Goal: Task Accomplishment & Management: Complete application form

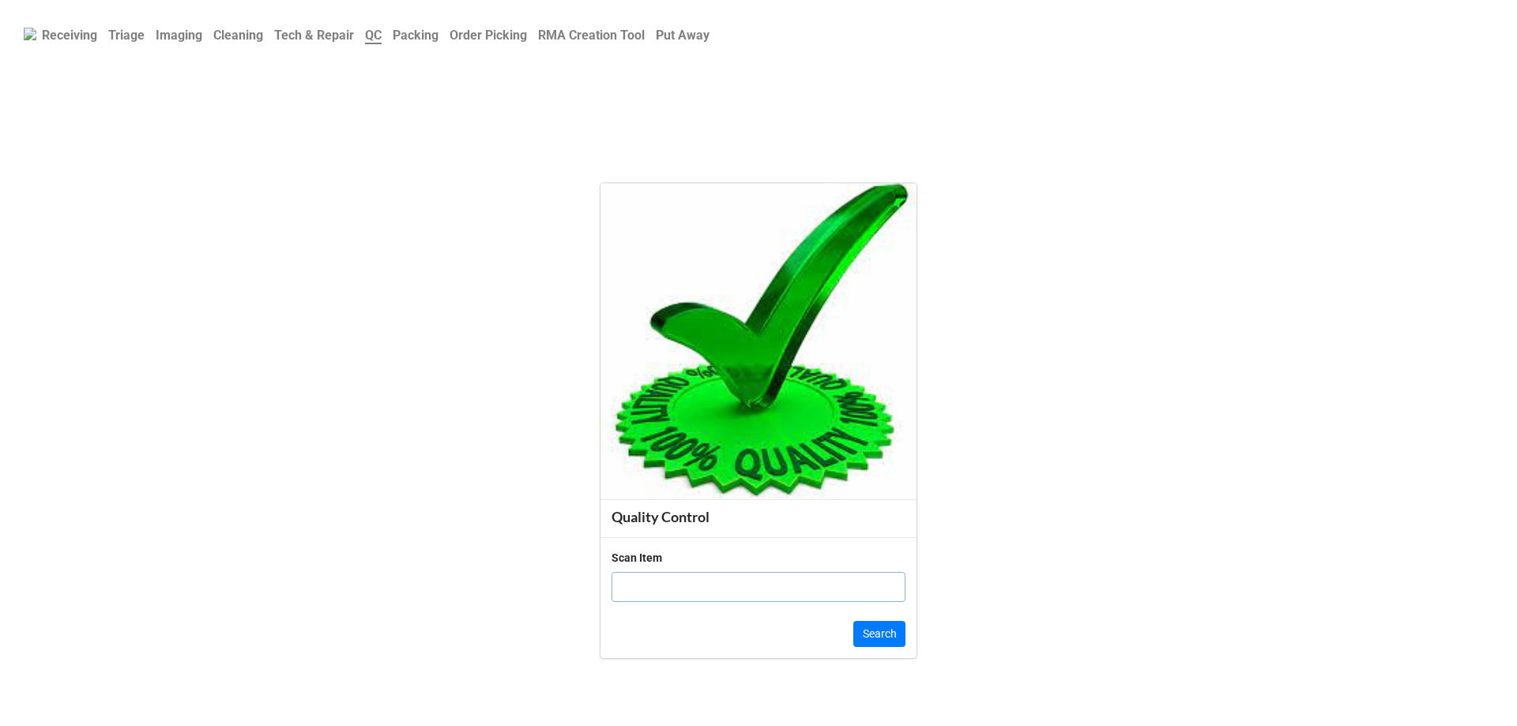
click at [636, 586] on input "text" at bounding box center [758, 587] width 294 height 30
type input "DLRTN17526758877"
click button "Search" at bounding box center [879, 634] width 52 height 27
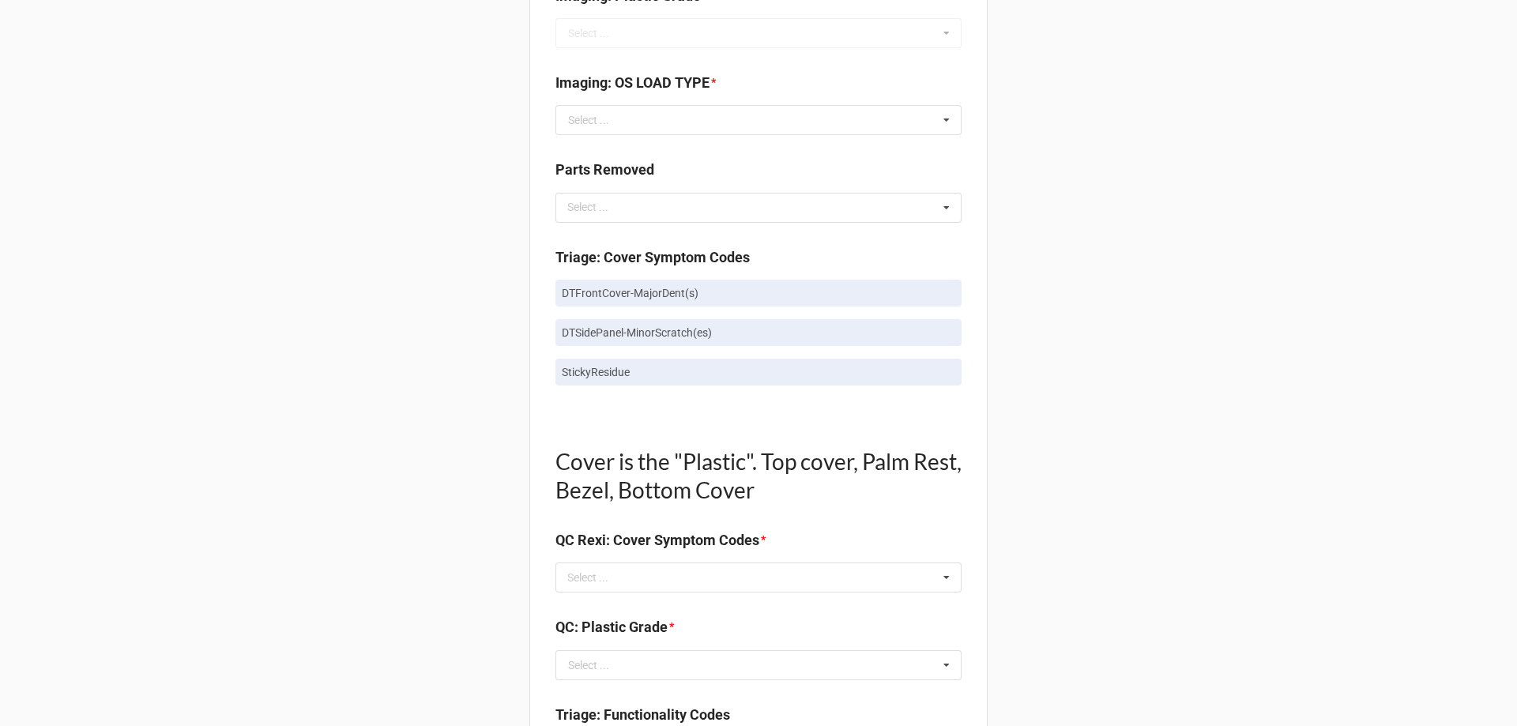
scroll to position [869, 0]
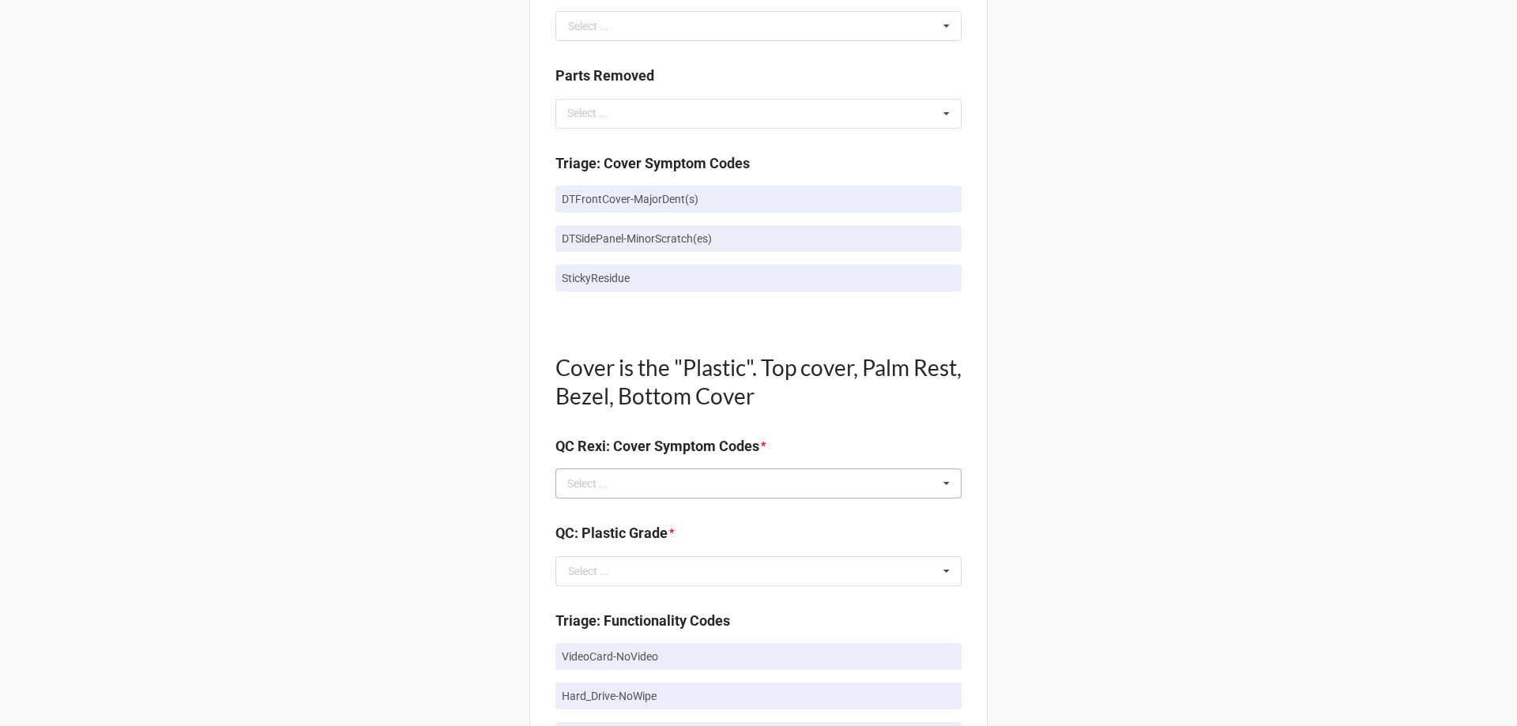
click at [623, 494] on div "Select ... No results found." at bounding box center [758, 483] width 406 height 30
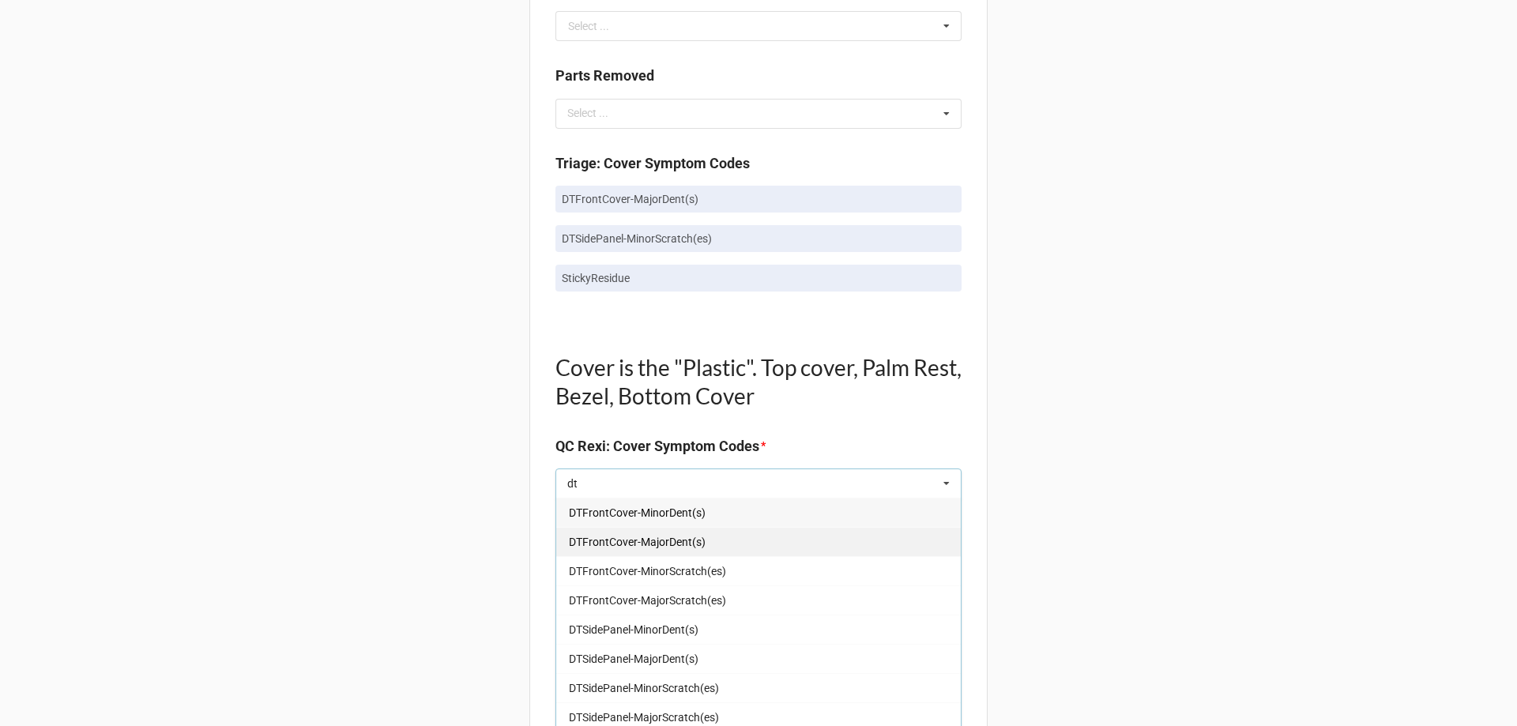
type input "dt"
click at [678, 551] on div "DTFrontCover-MajorDent(s)" at bounding box center [758, 541] width 404 height 29
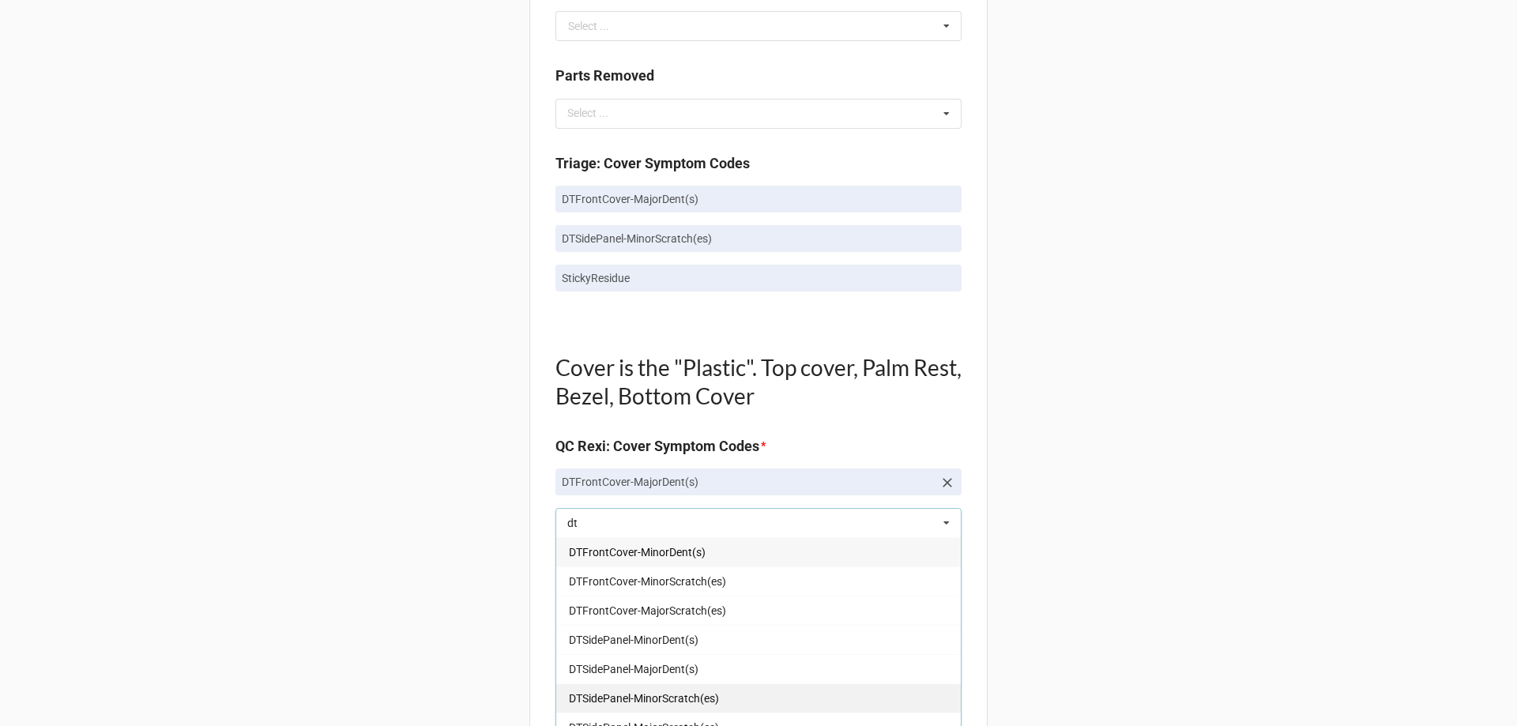
type input "dt"
click at [644, 693] on span "DTSidePanel-MinorScratch(es)" at bounding box center [644, 698] width 150 height 13
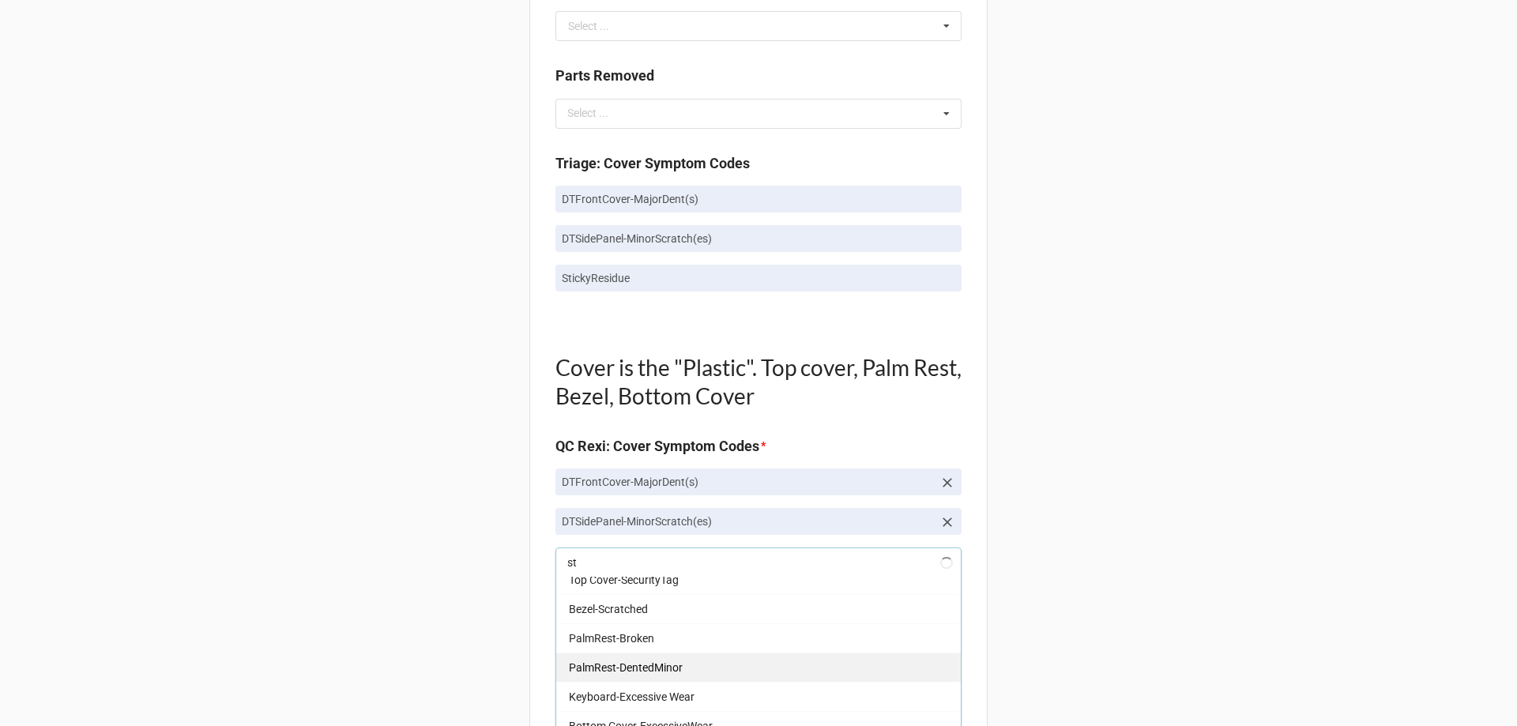
scroll to position [0, 0]
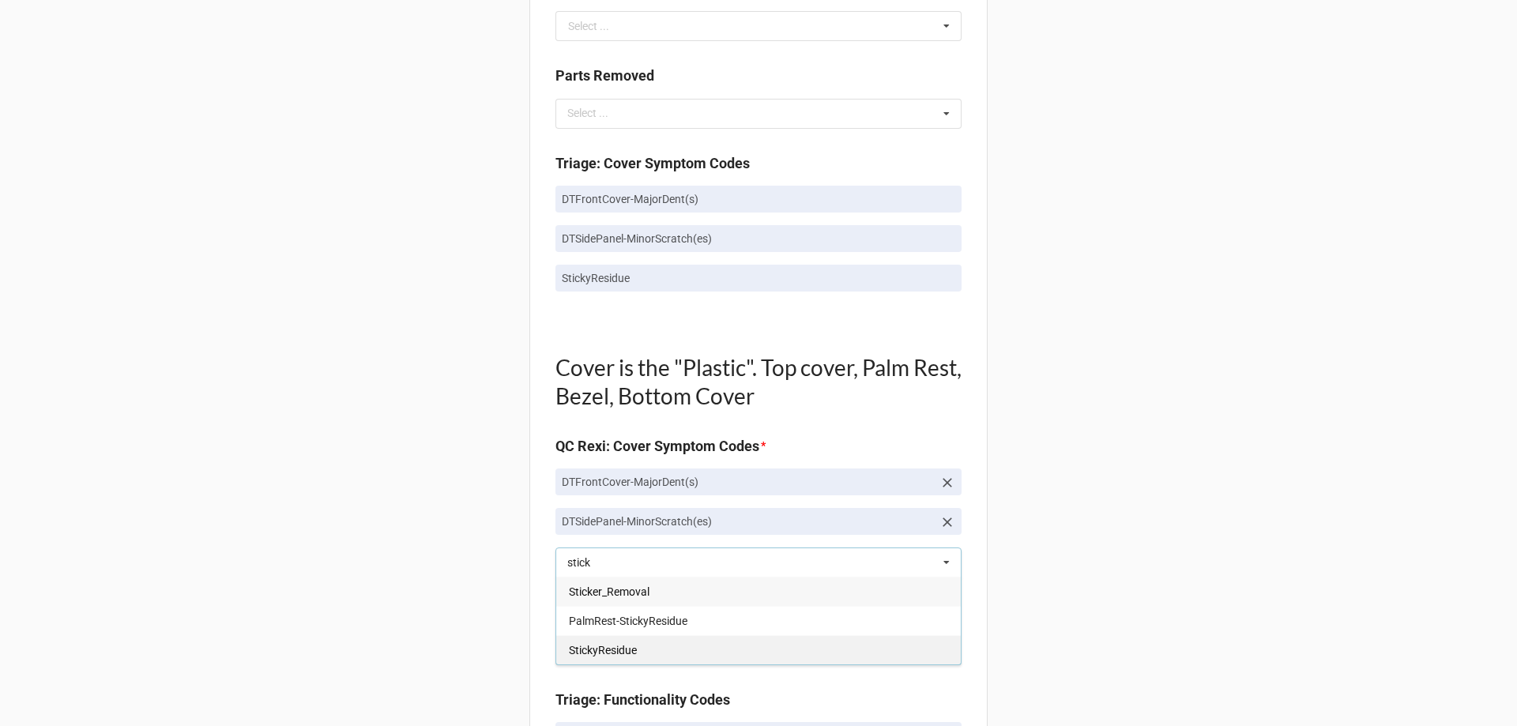
type input "stick"
click at [623, 653] on span "StickyResidue" at bounding box center [603, 650] width 68 height 13
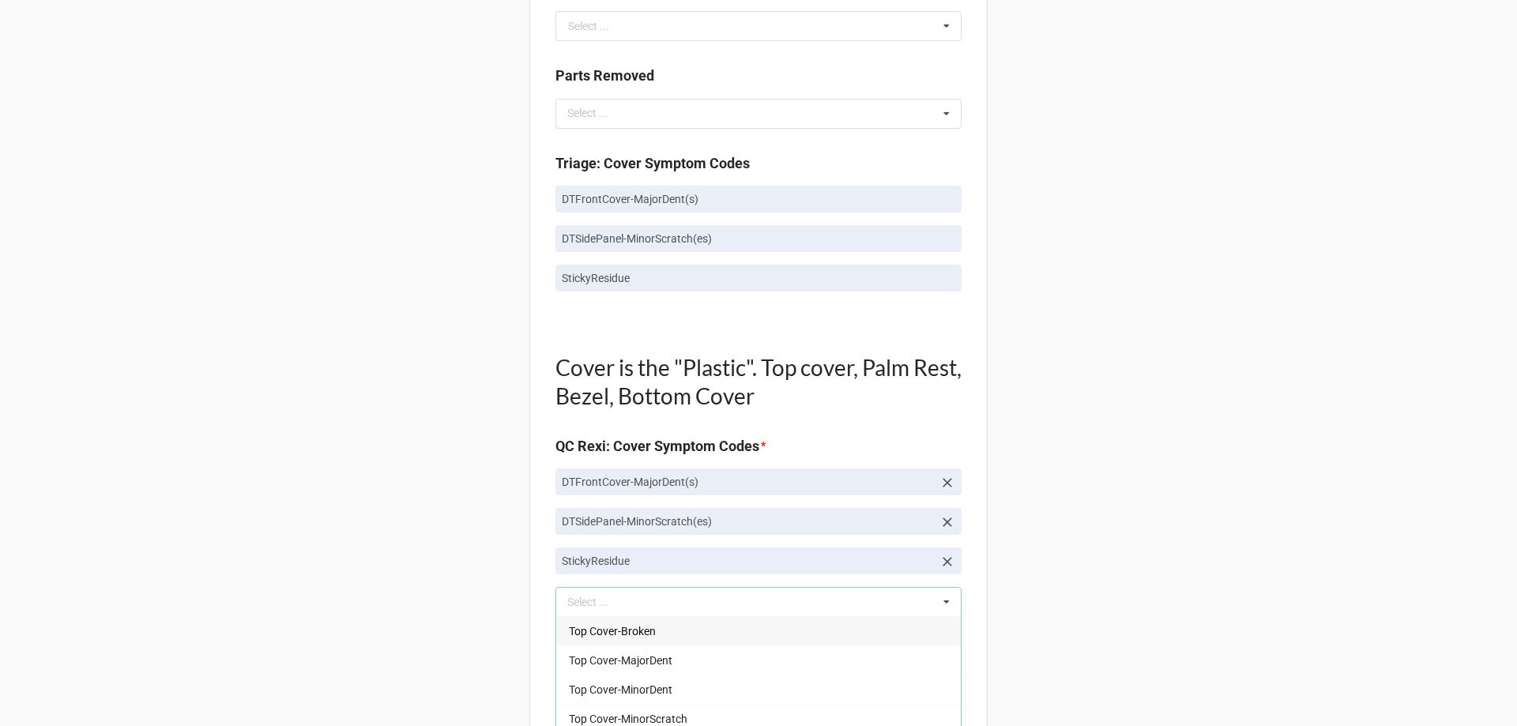
click at [468, 594] on div "Back Receiving Triage Imaging Cleaning Tech & Repair QC Packing Order Picking R…" at bounding box center [758, 611] width 1517 height 2960
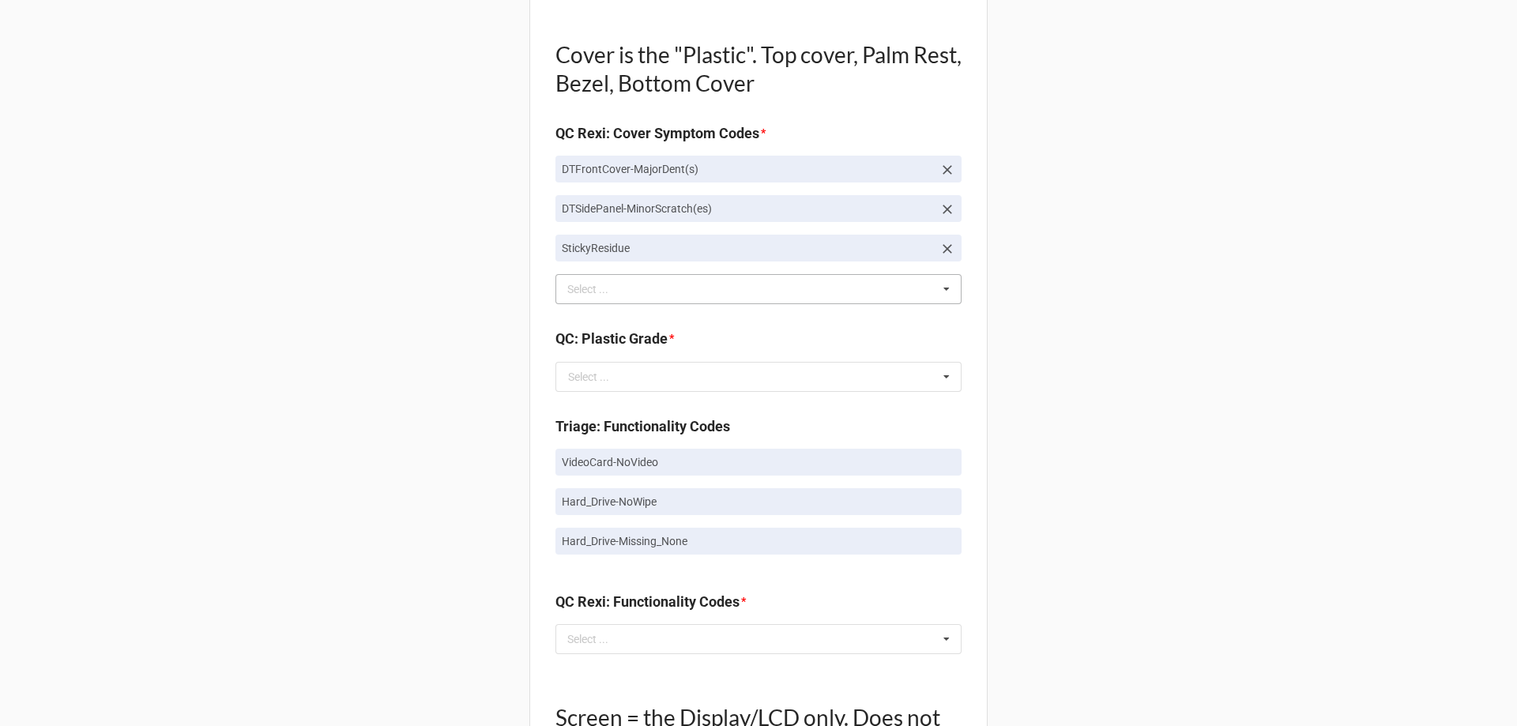
scroll to position [1185, 0]
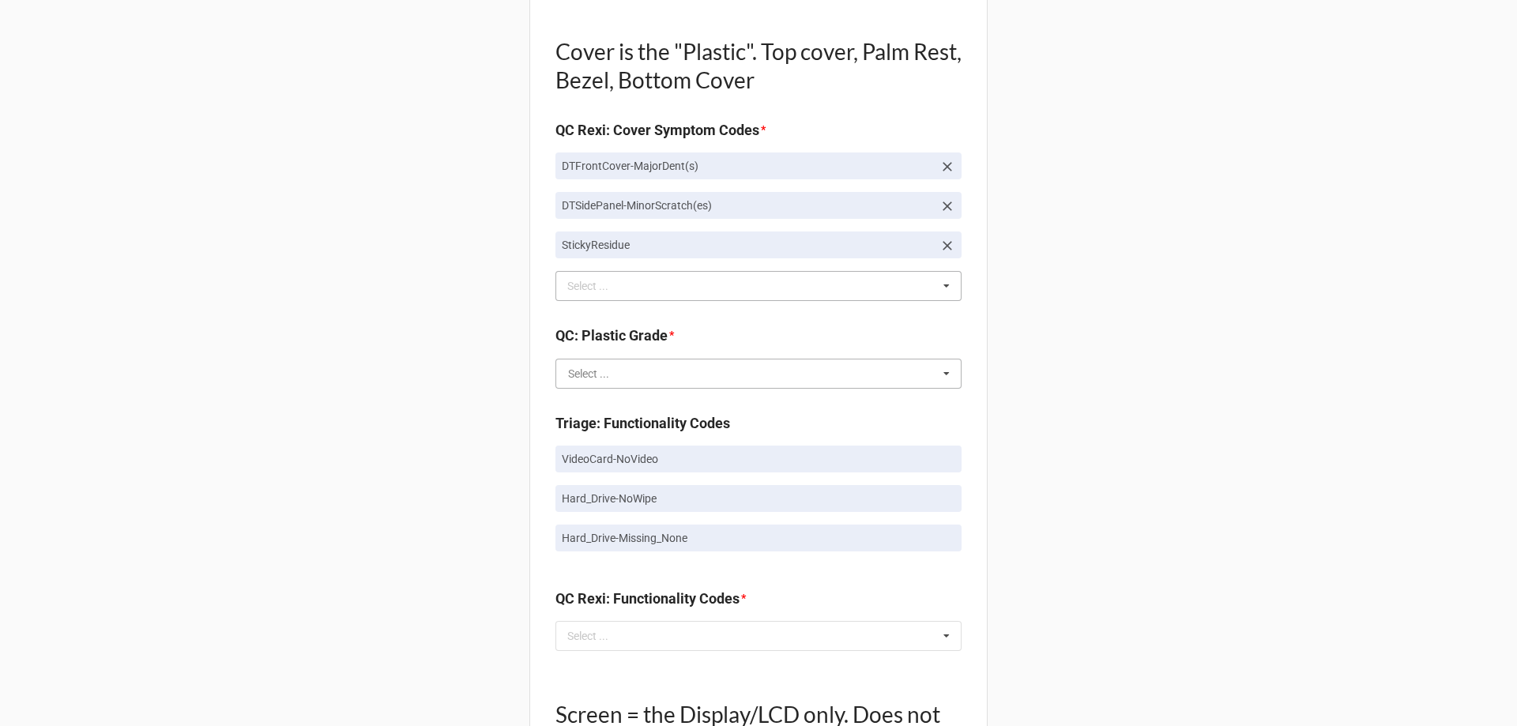
click at [610, 378] on input "text" at bounding box center [759, 373] width 404 height 28
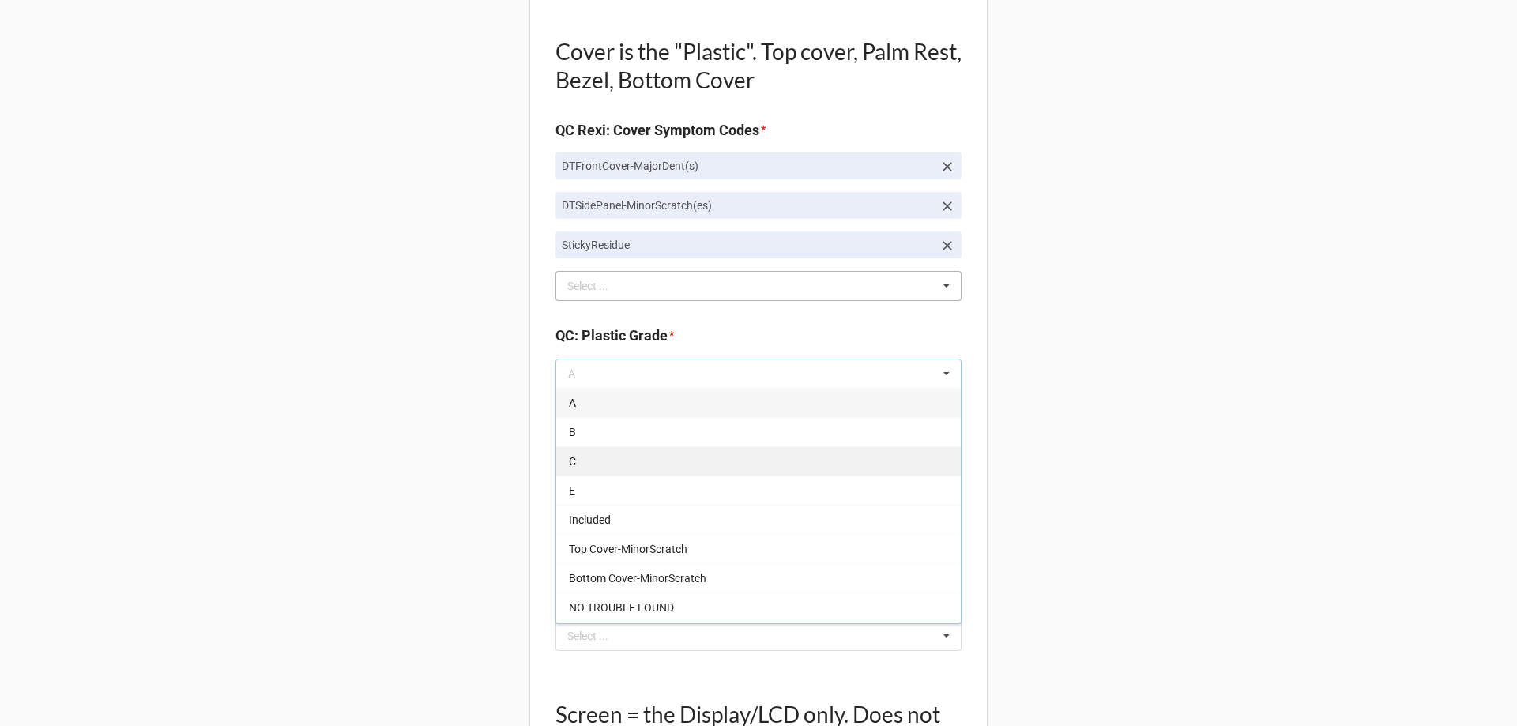
click at [603, 450] on div "C" at bounding box center [758, 460] width 404 height 29
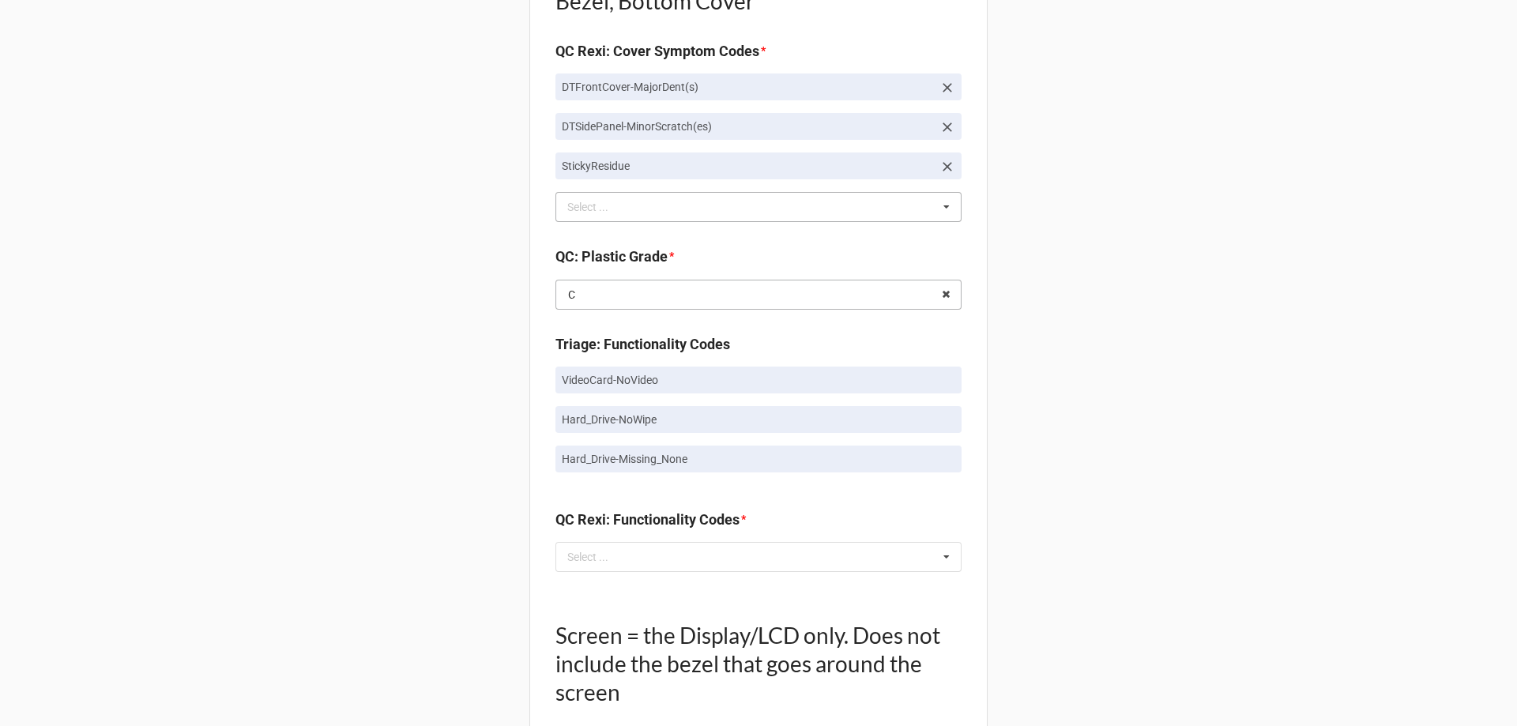
scroll to position [1343, 0]
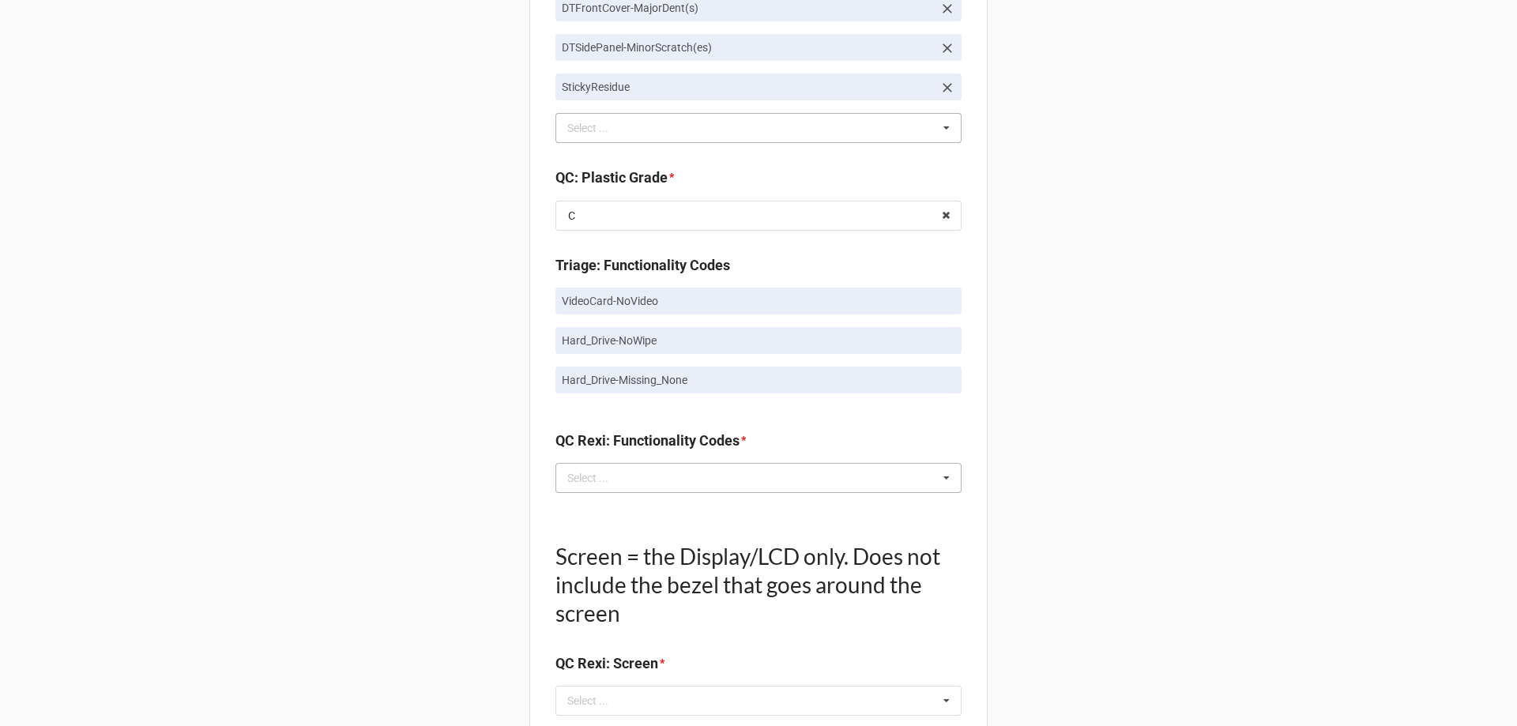
click at [595, 477] on div "Select ..." at bounding box center [597, 477] width 68 height 18
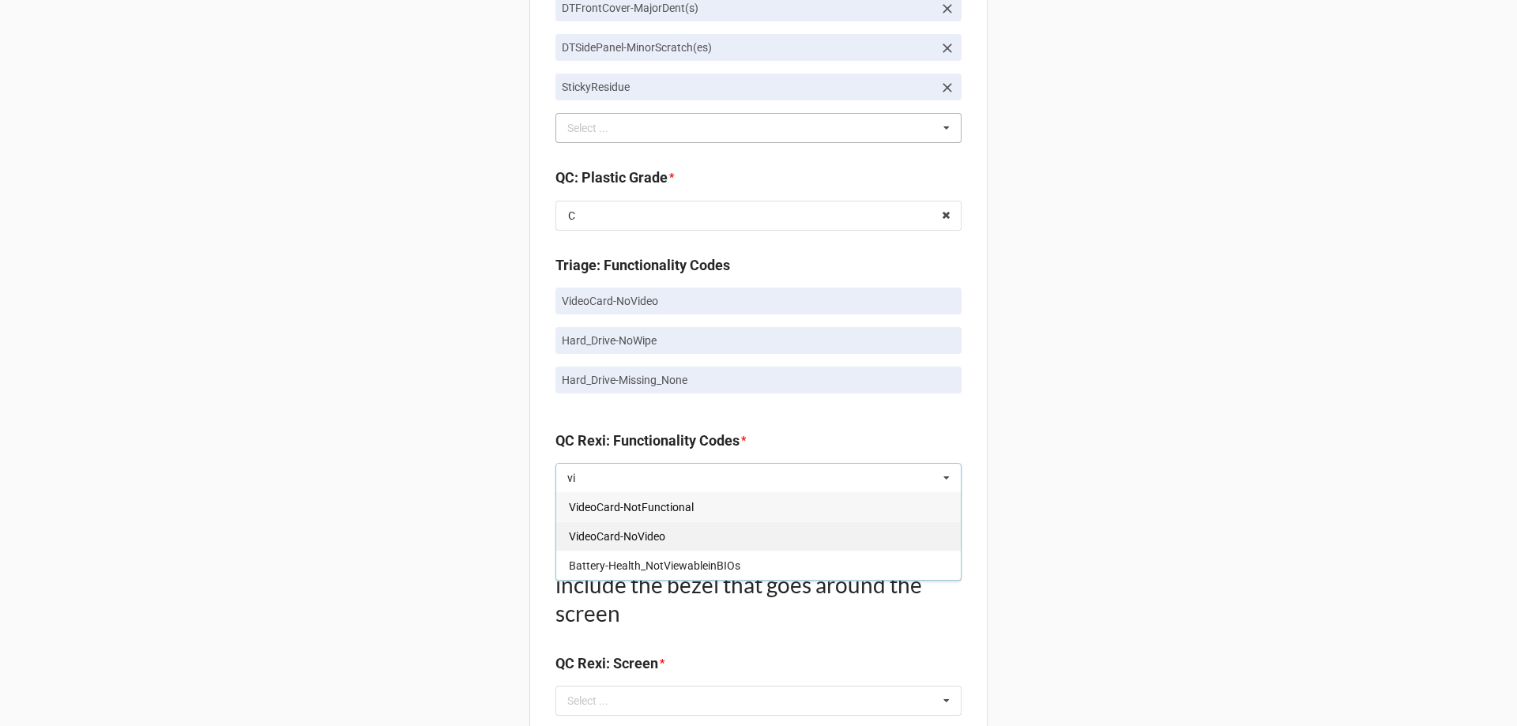
type input "vi"
click at [611, 536] on span "VideoCard-NoVideo" at bounding box center [617, 536] width 96 height 13
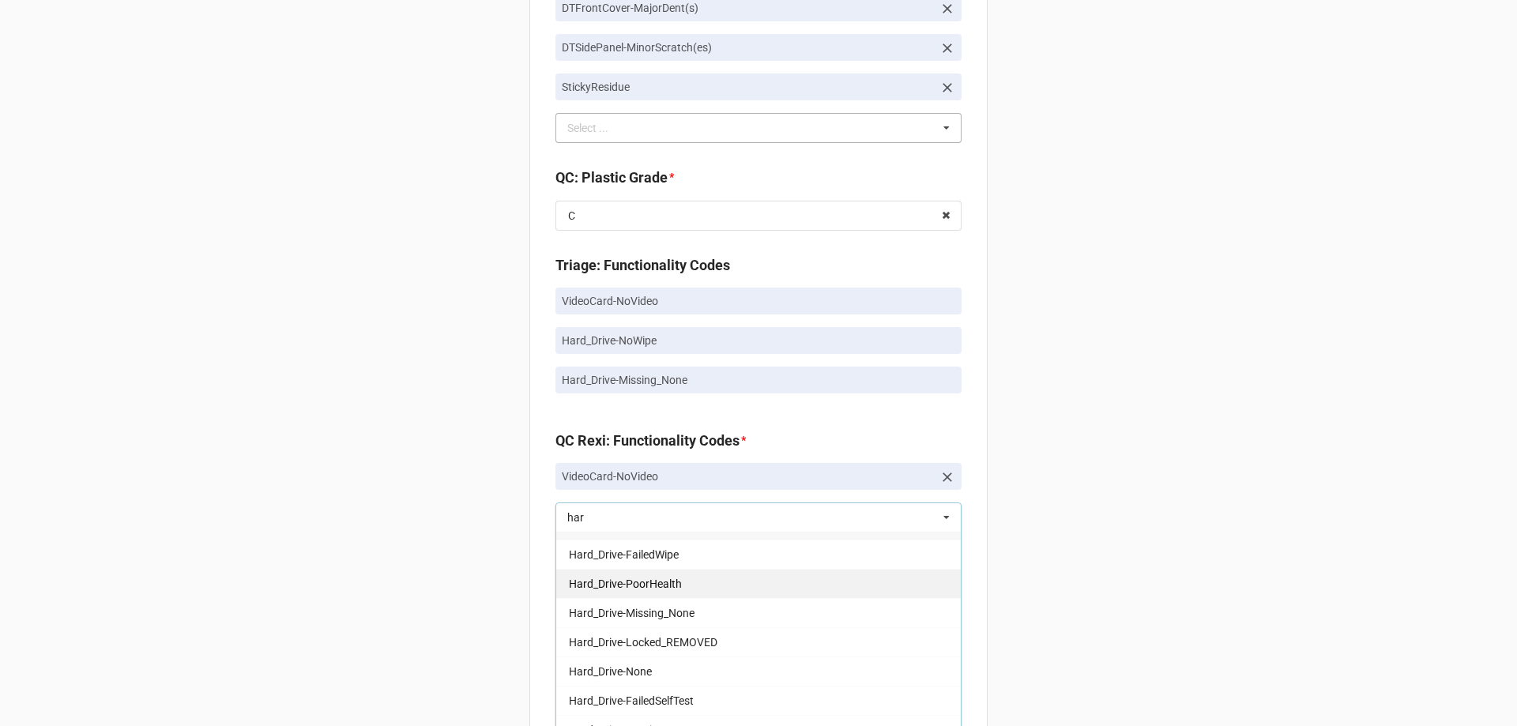
scroll to position [28, 0]
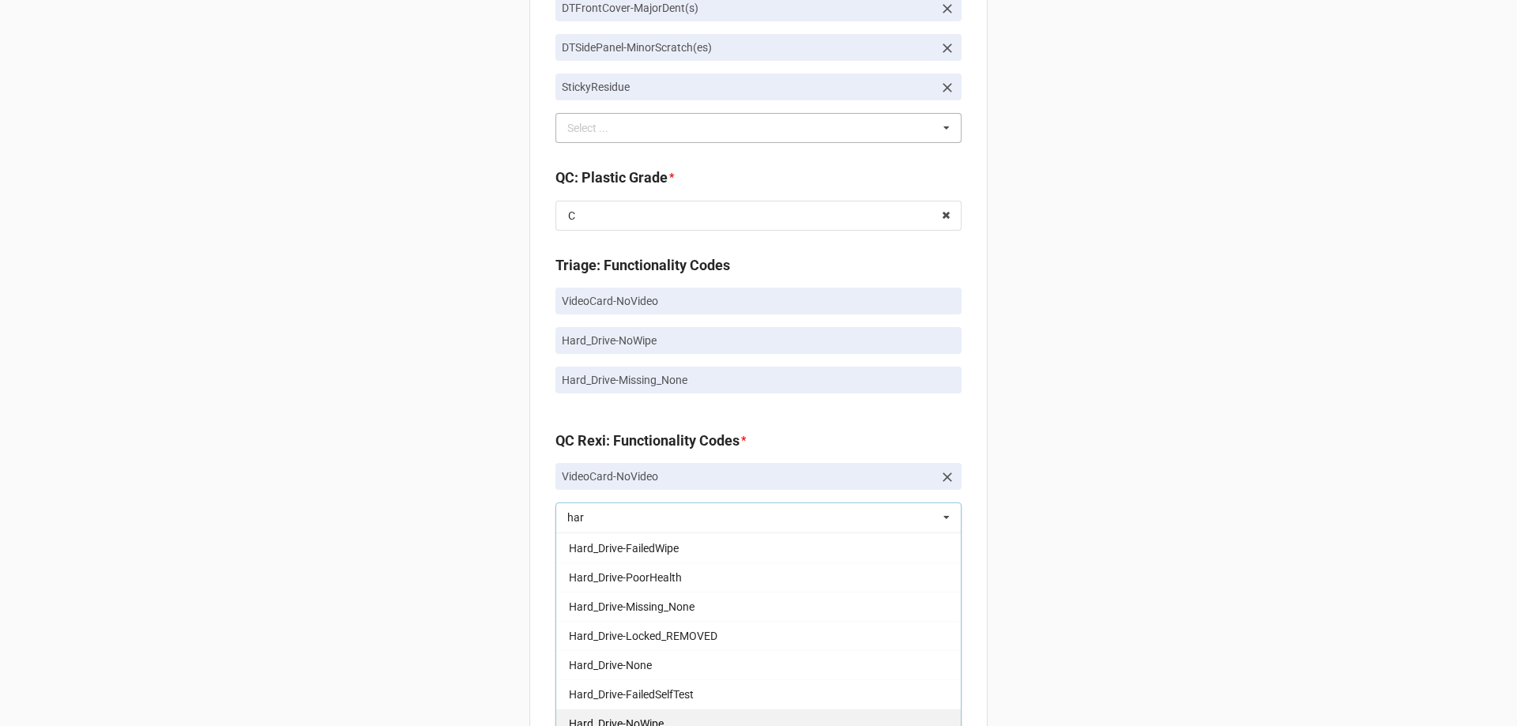
type input "har"
click at [652, 717] on span "Hard_Drive-NoWipe" at bounding box center [616, 723] width 95 height 13
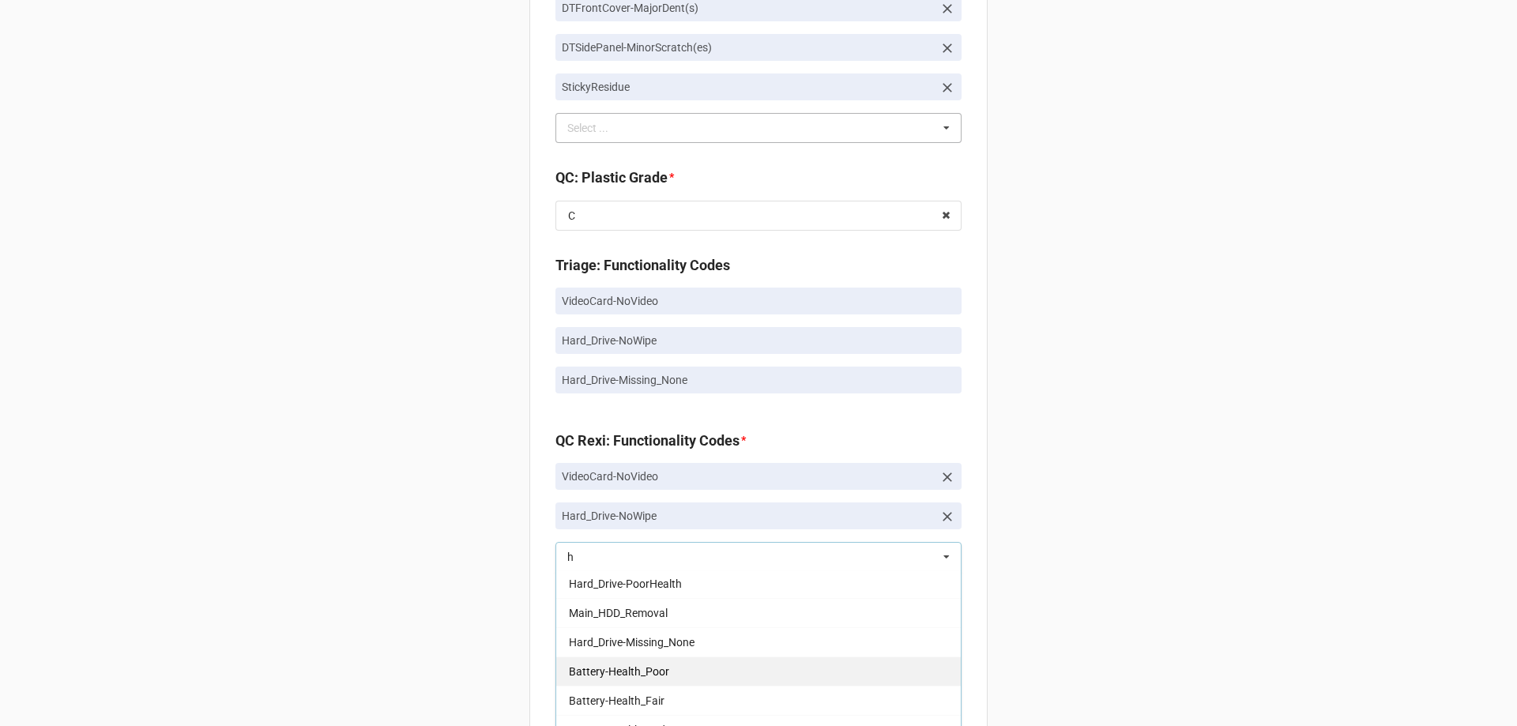
scroll to position [57, 0]
type input "h"
click at [667, 672] on span "Hard_Drive-Missing_None" at bounding box center [632, 675] width 126 height 13
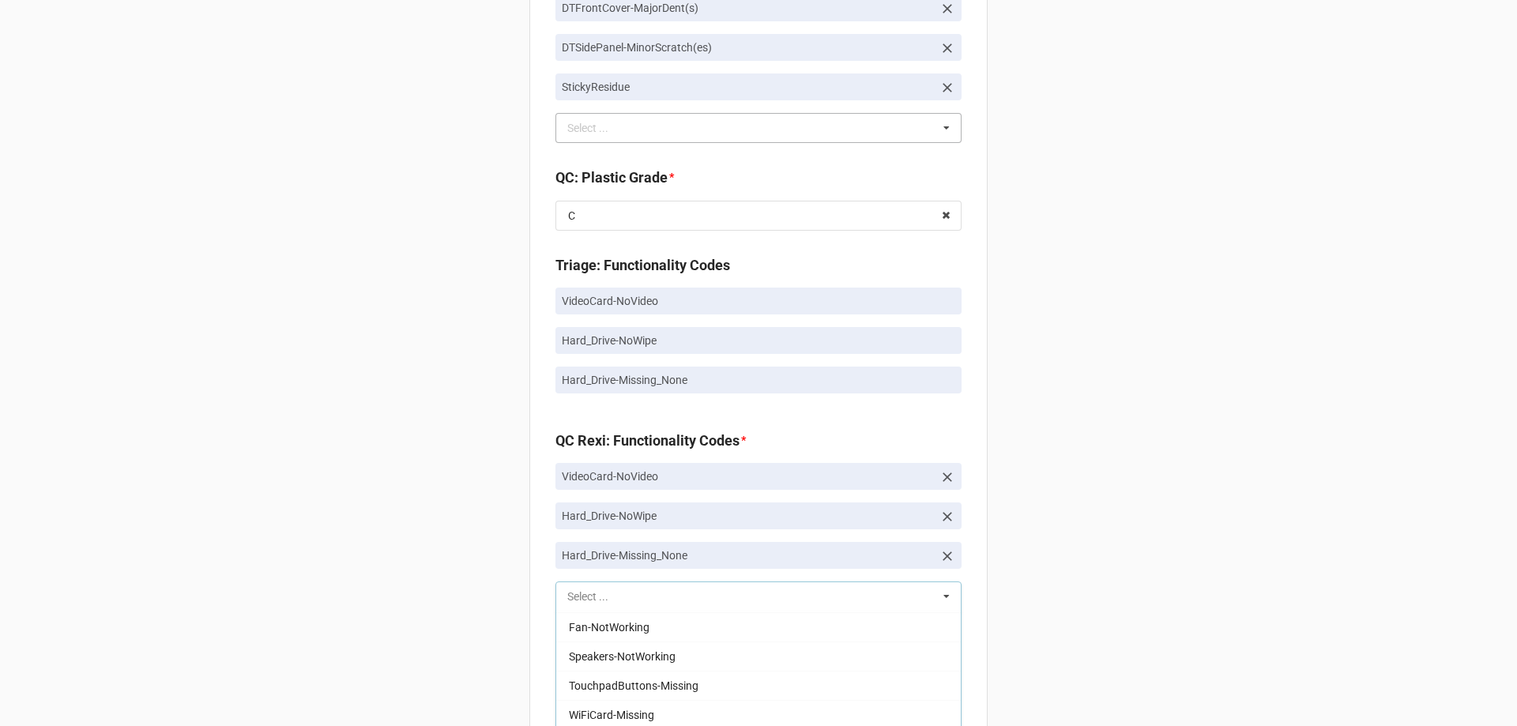
scroll to position [203, 0]
click at [465, 645] on div "Back Receiving Triage Imaging Cleaning Tech & Repair QC Packing Order Picking R…" at bounding box center [758, 196] width 1517 height 3078
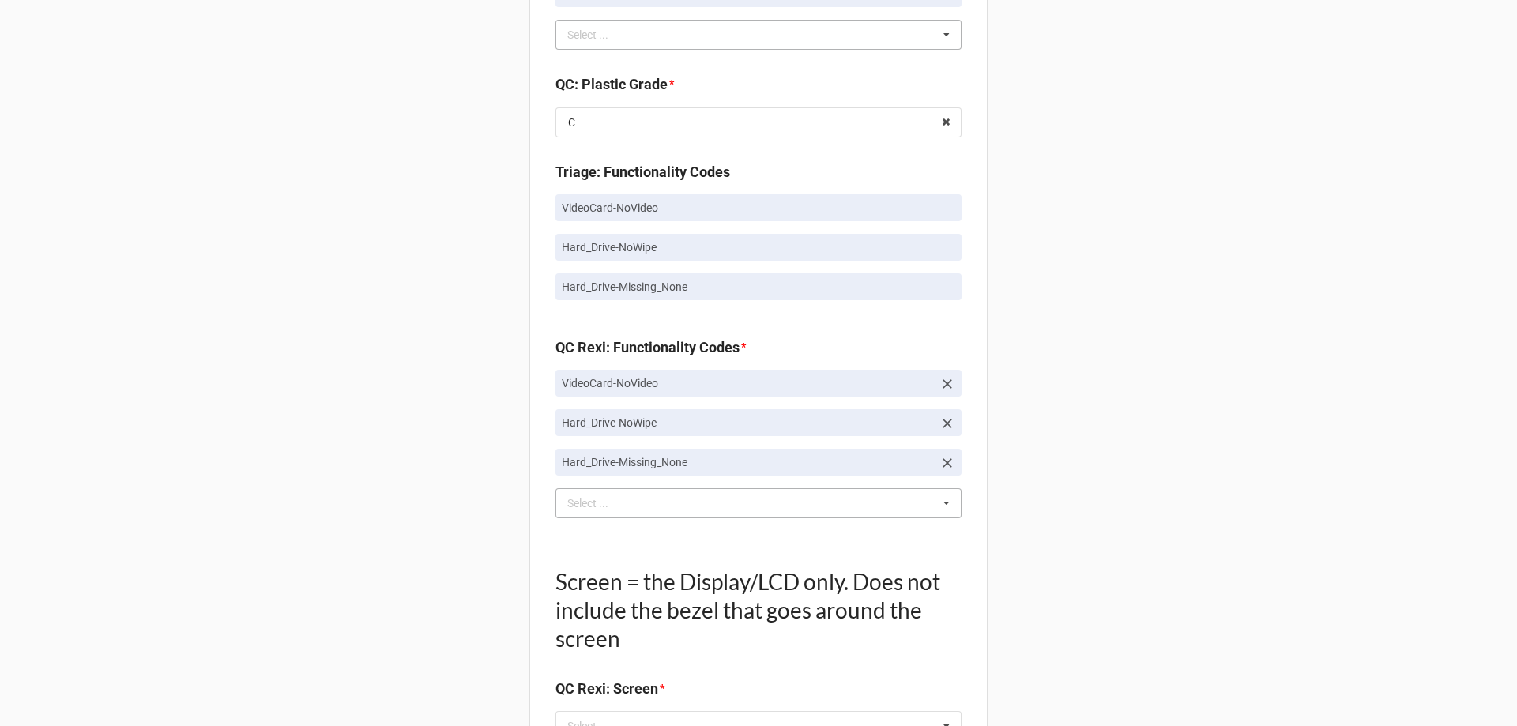
scroll to position [1580, 0]
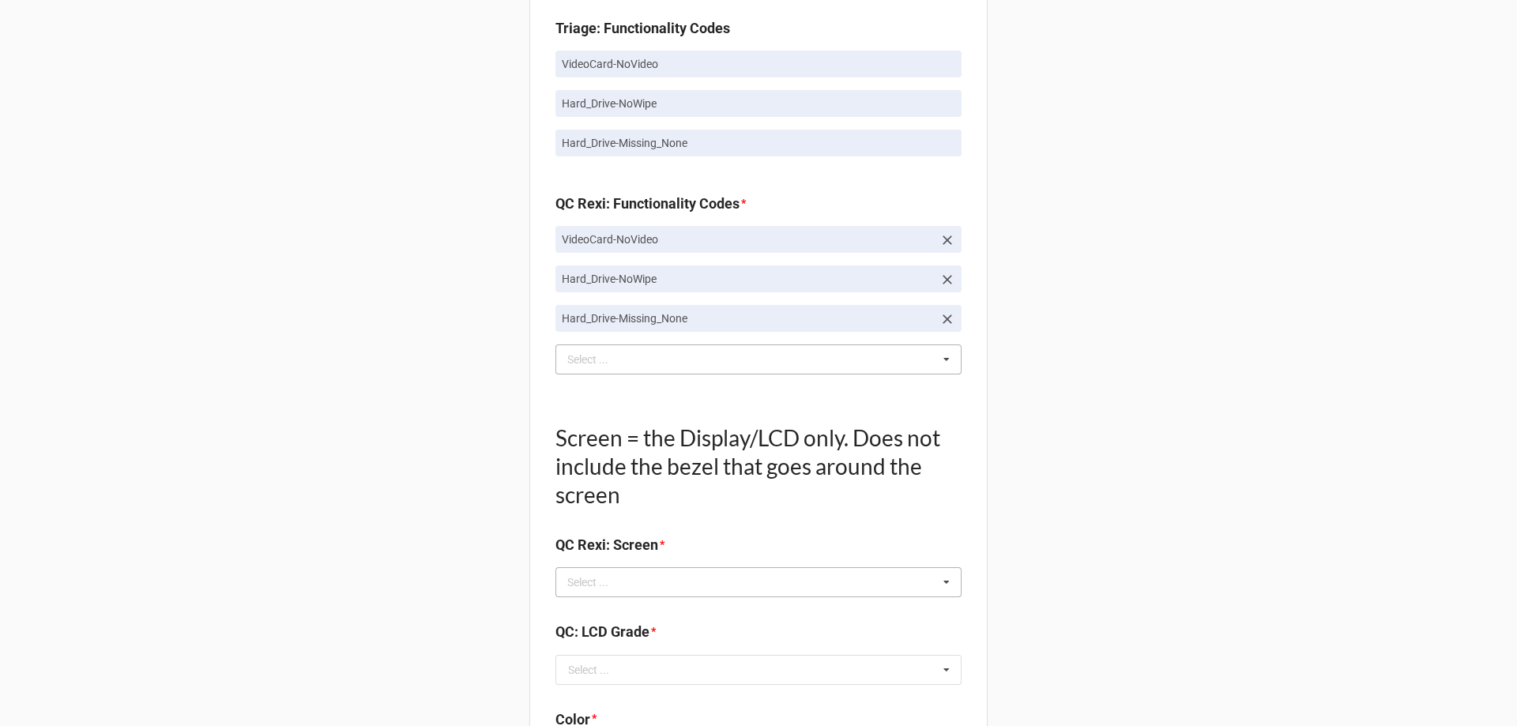
click at [626, 584] on div "Select ..." at bounding box center [597, 582] width 68 height 18
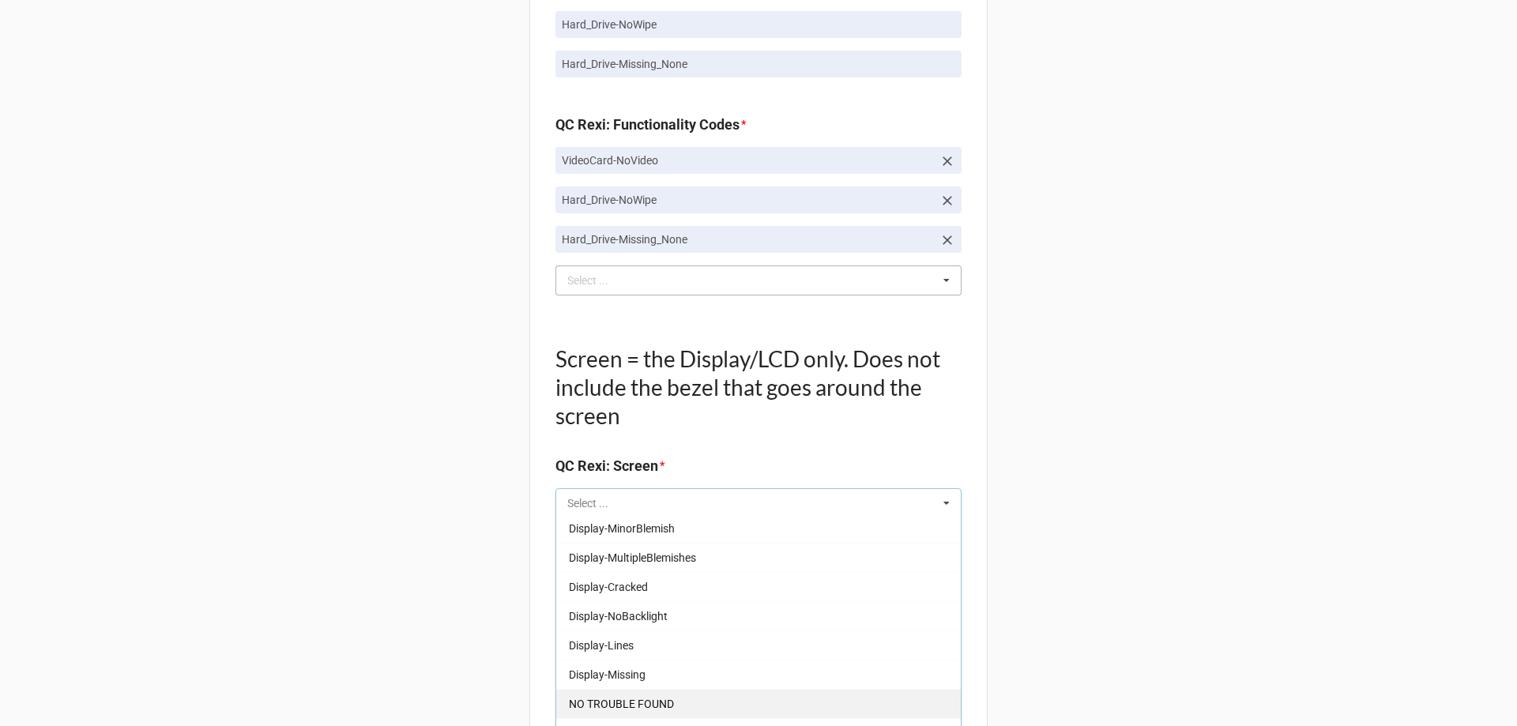
scroll to position [237, 0]
click at [607, 669] on span "NO TROUBLE FOUND" at bounding box center [621, 675] width 105 height 13
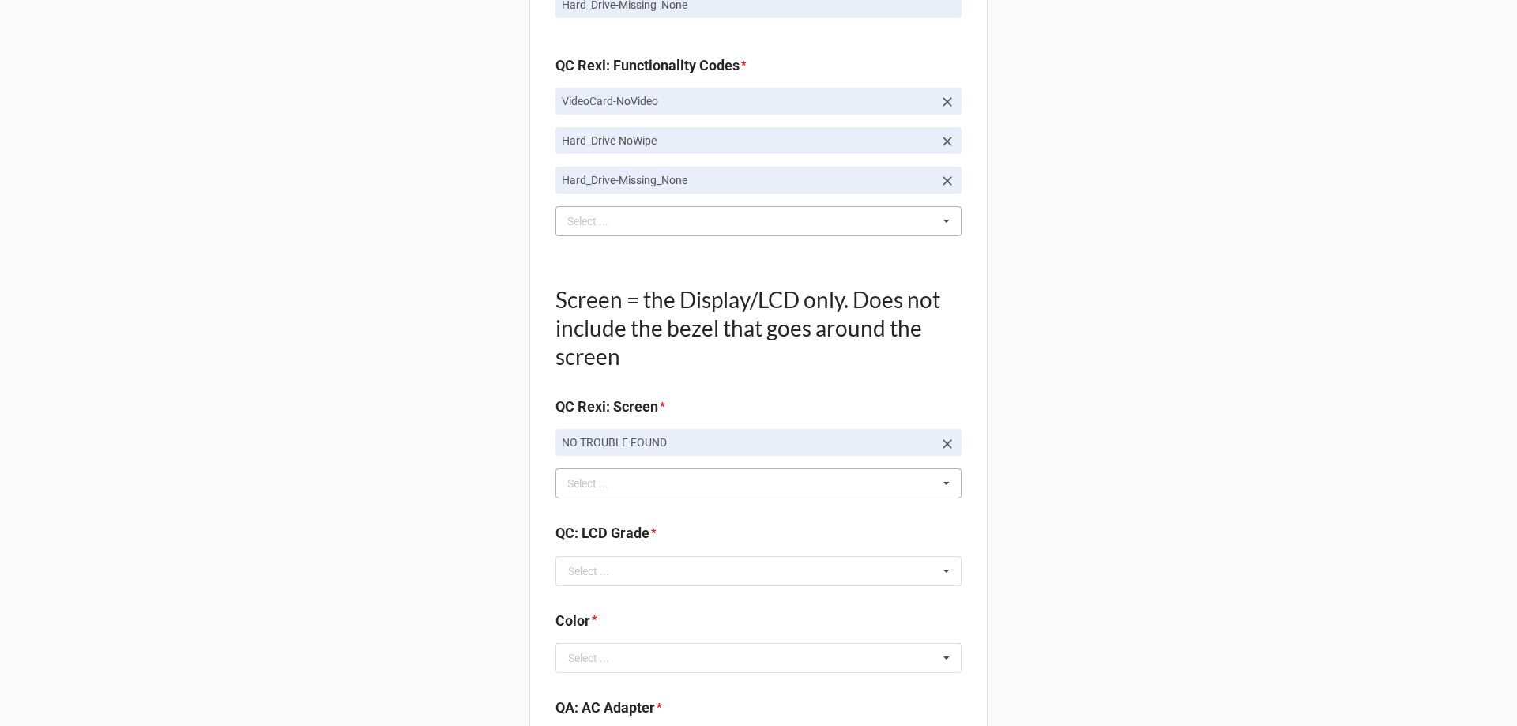
scroll to position [1817, 0]
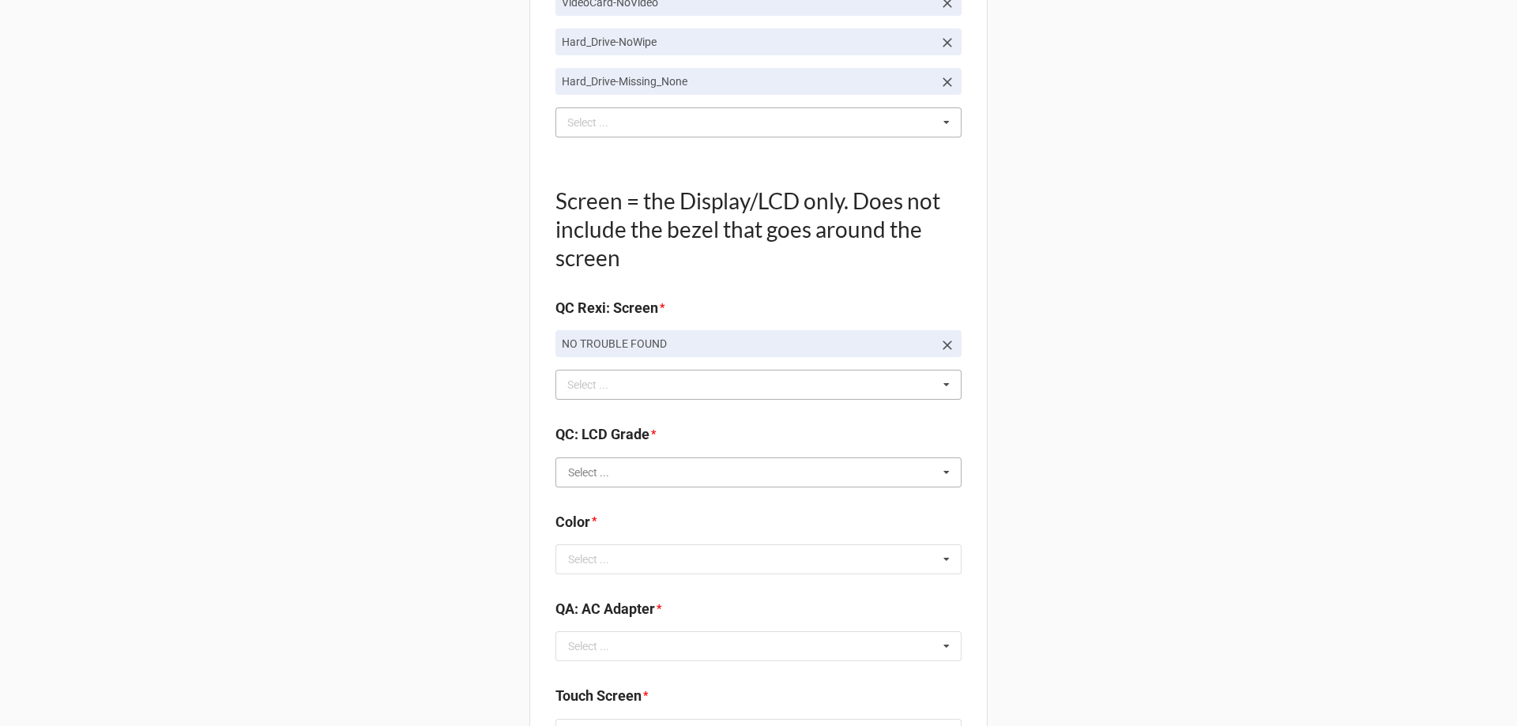
click at [601, 485] on input "text" at bounding box center [759, 472] width 404 height 28
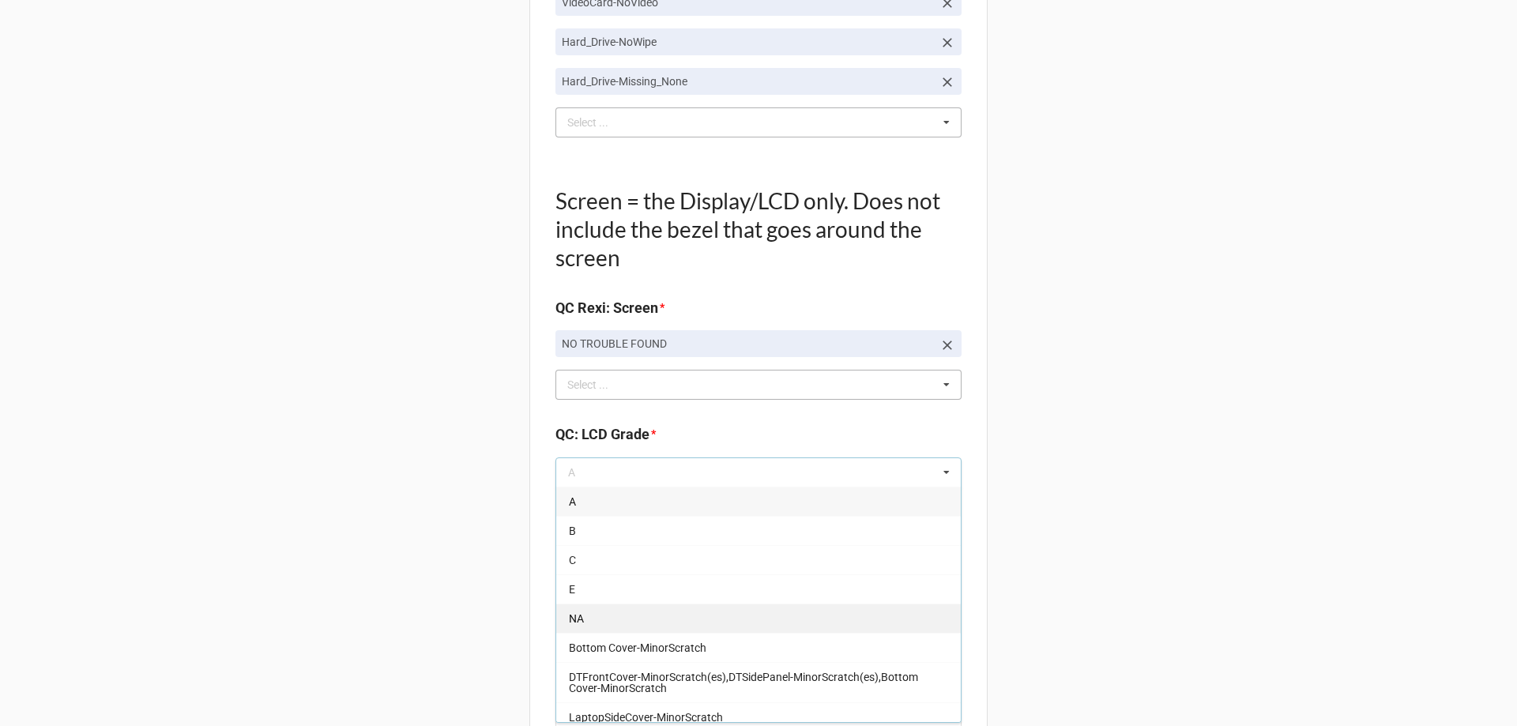
click at [582, 607] on div "NA" at bounding box center [758, 617] width 404 height 29
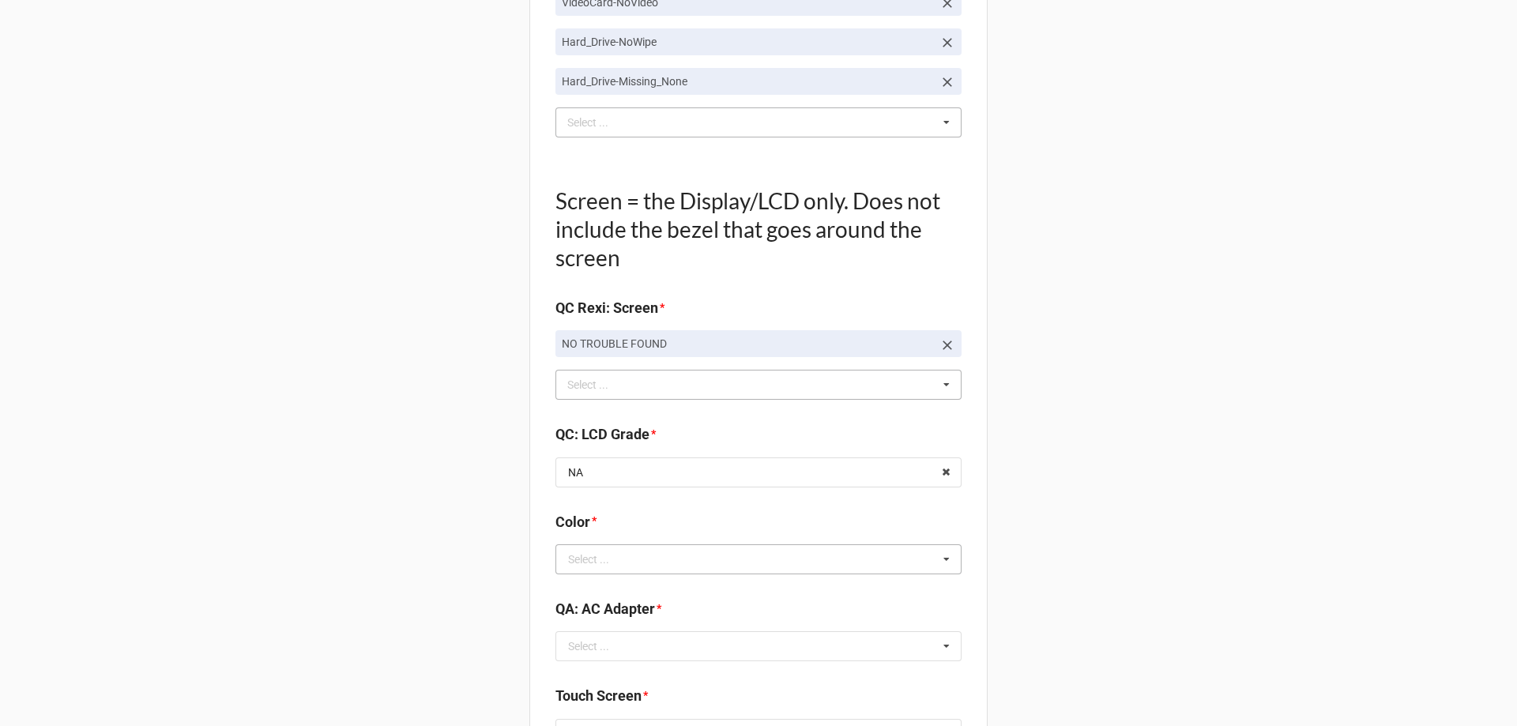
click at [579, 564] on div "Select ..." at bounding box center [588, 559] width 41 height 11
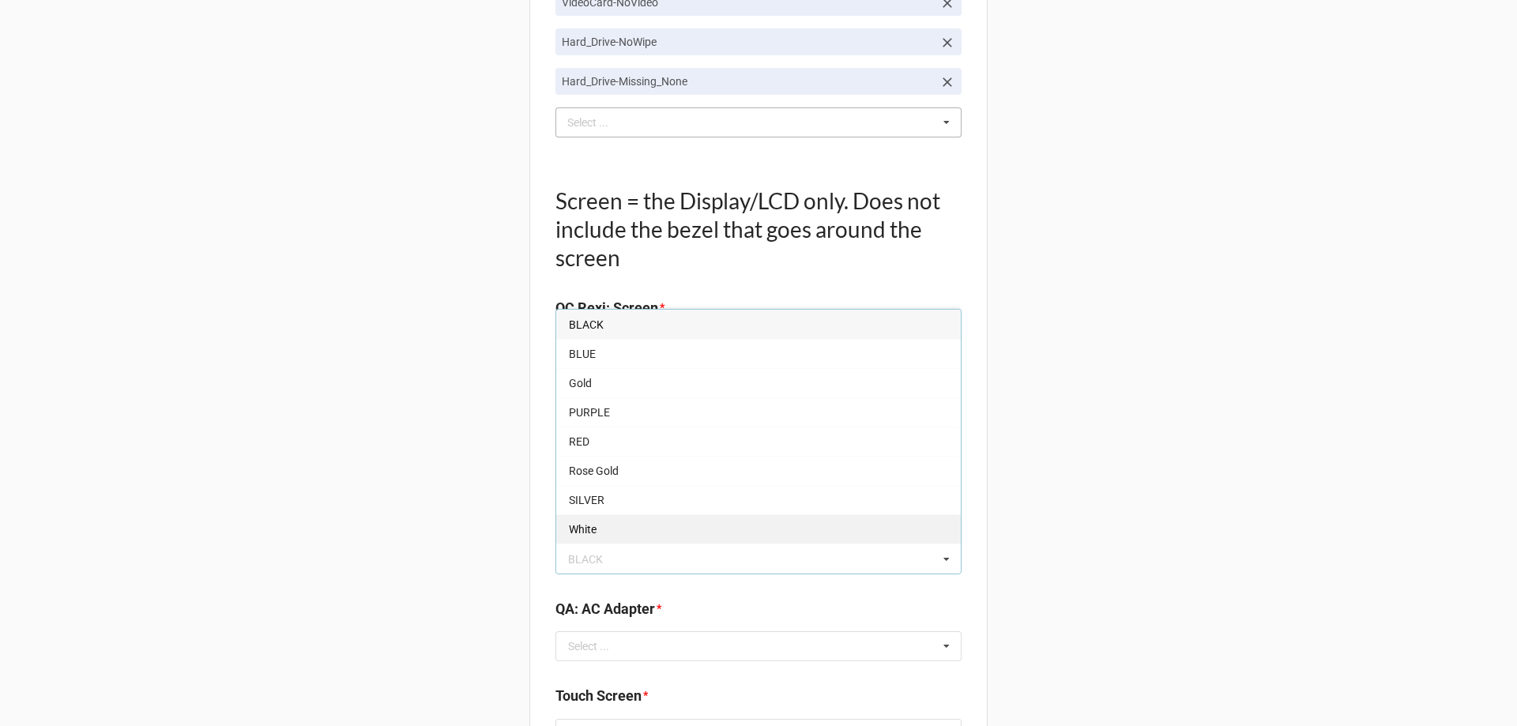
click at [582, 534] on span "White" at bounding box center [583, 529] width 28 height 13
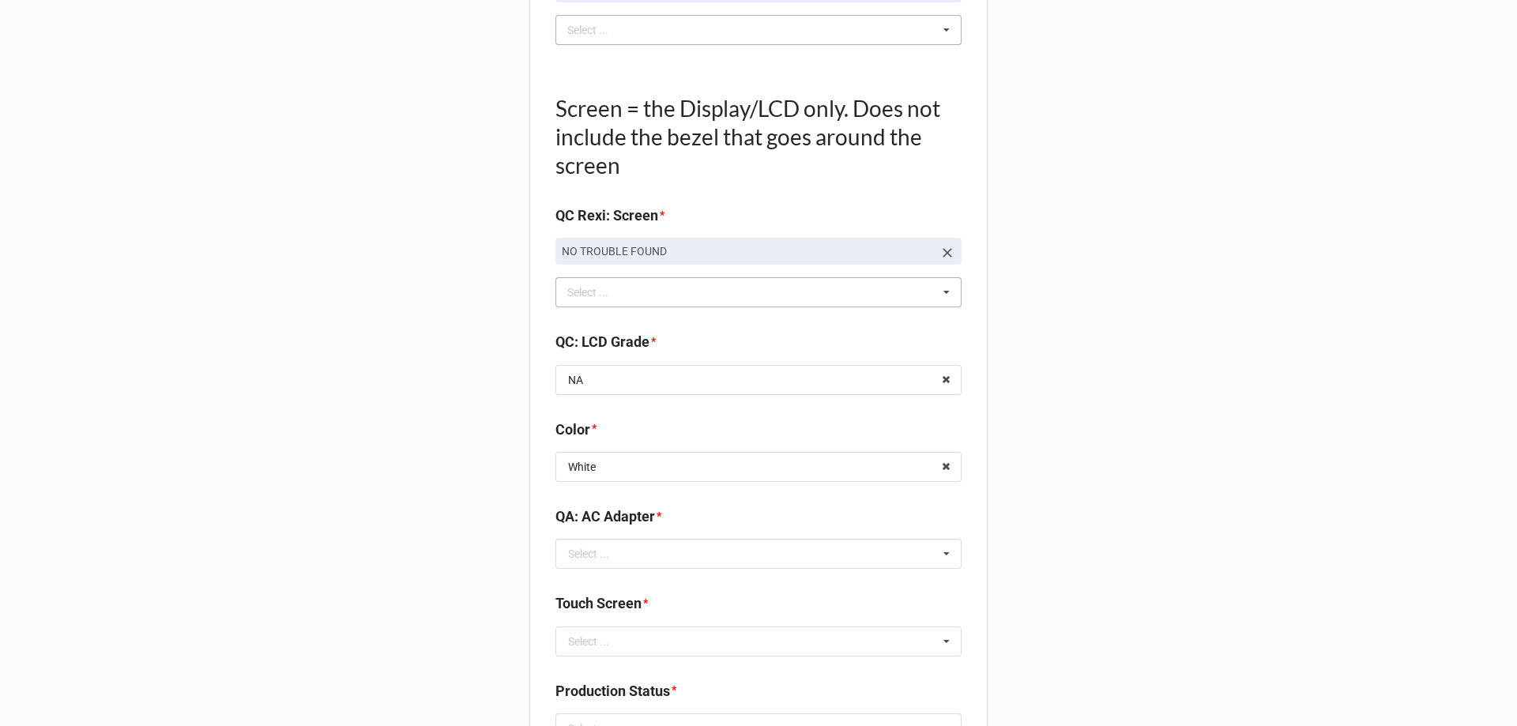
scroll to position [2054, 0]
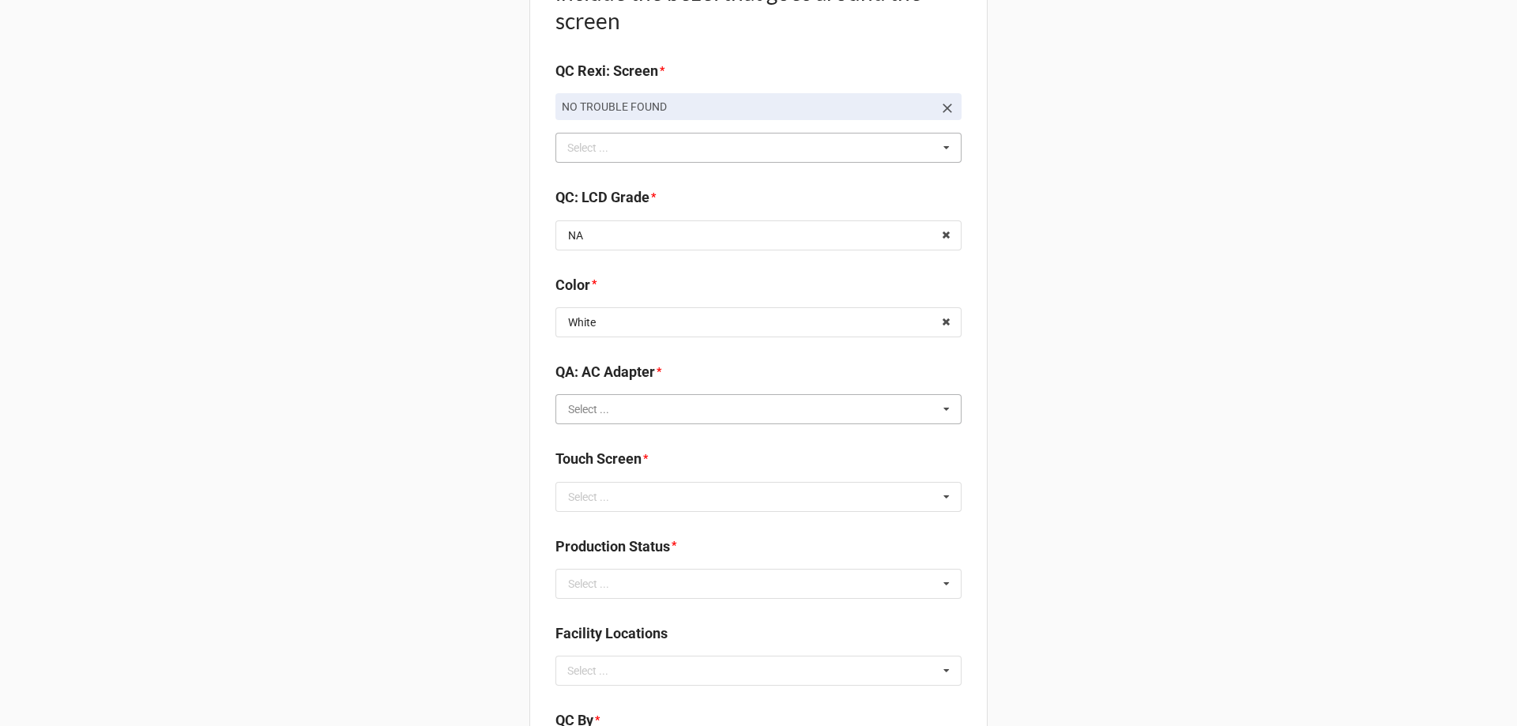
click at [615, 419] on input "text" at bounding box center [759, 409] width 404 height 28
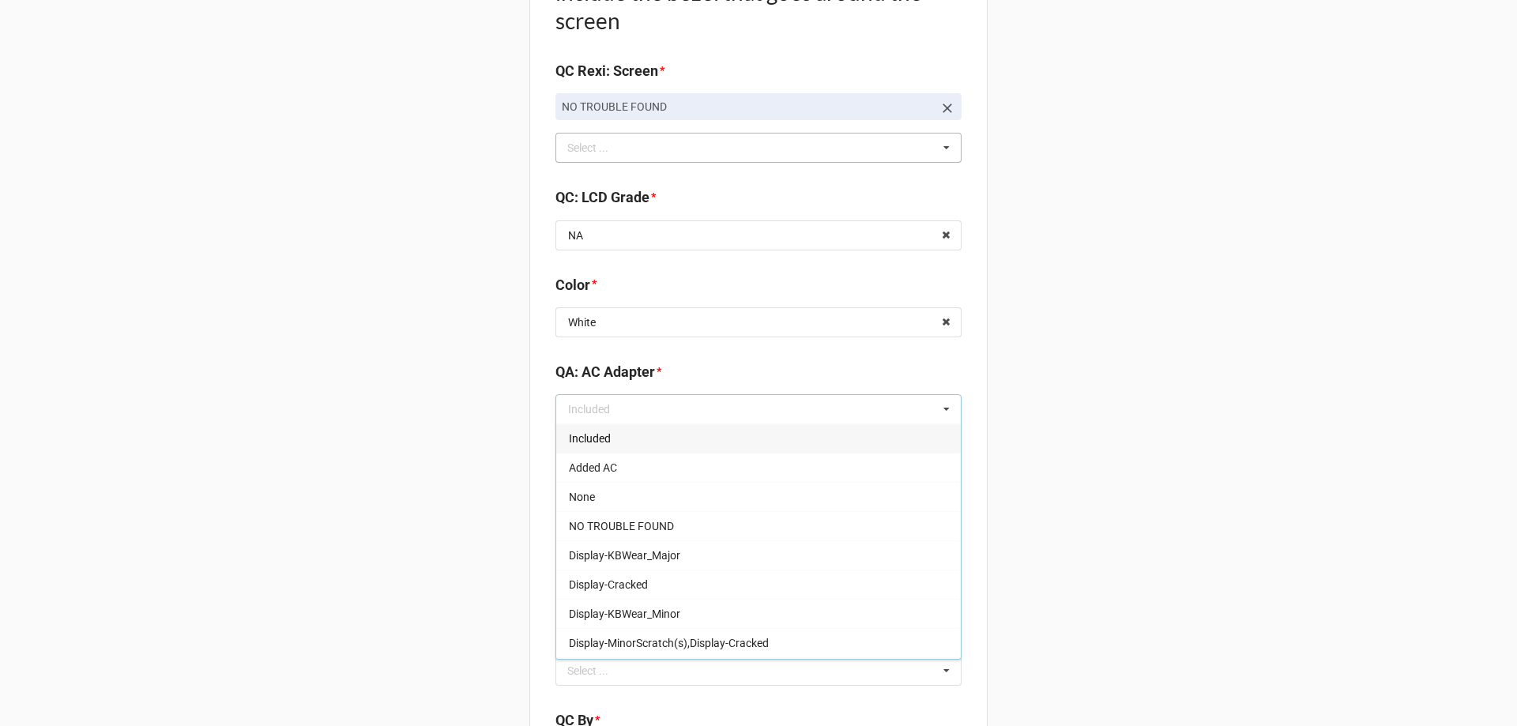
click at [615, 434] on div "Included" at bounding box center [758, 437] width 404 height 29
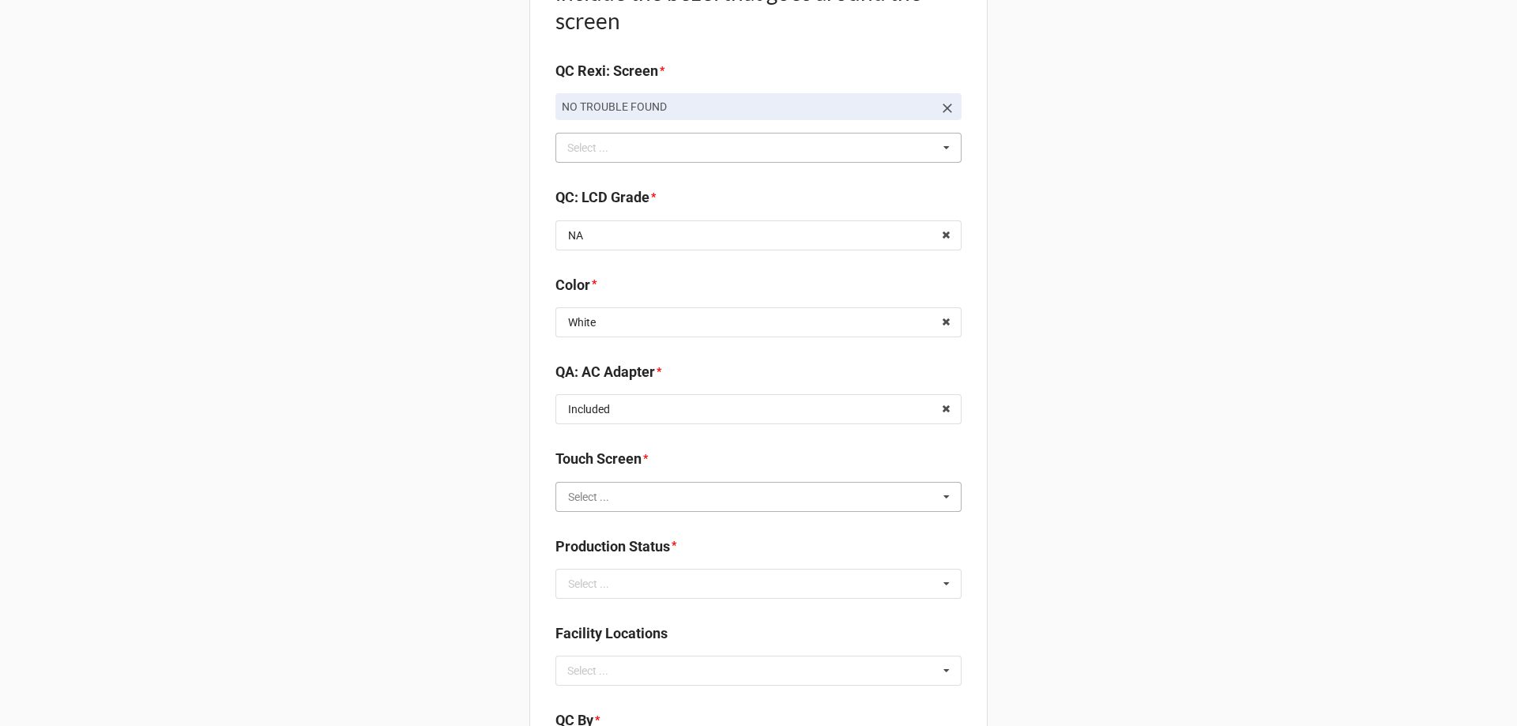
click at [652, 494] on input "text" at bounding box center [759, 497] width 404 height 28
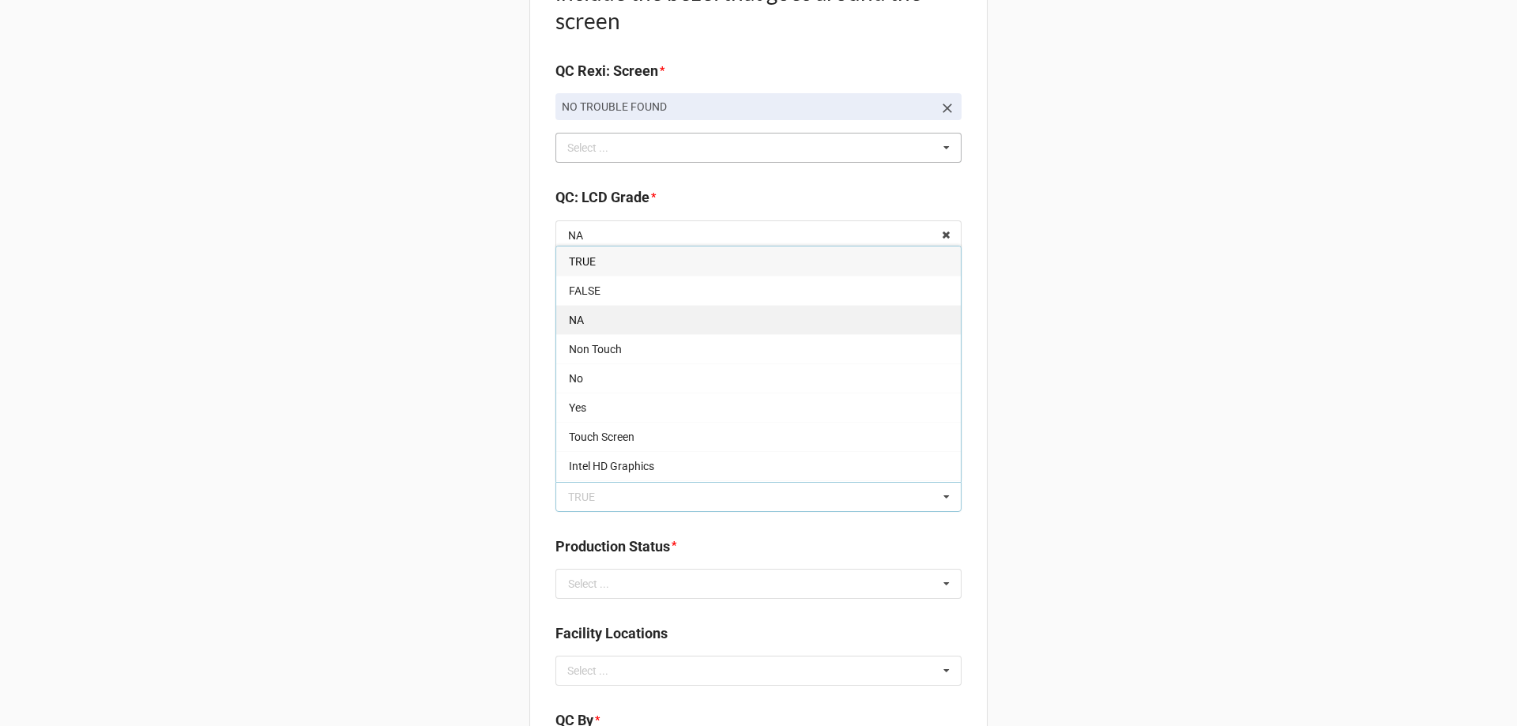
click at [594, 315] on div "NA" at bounding box center [758, 319] width 404 height 29
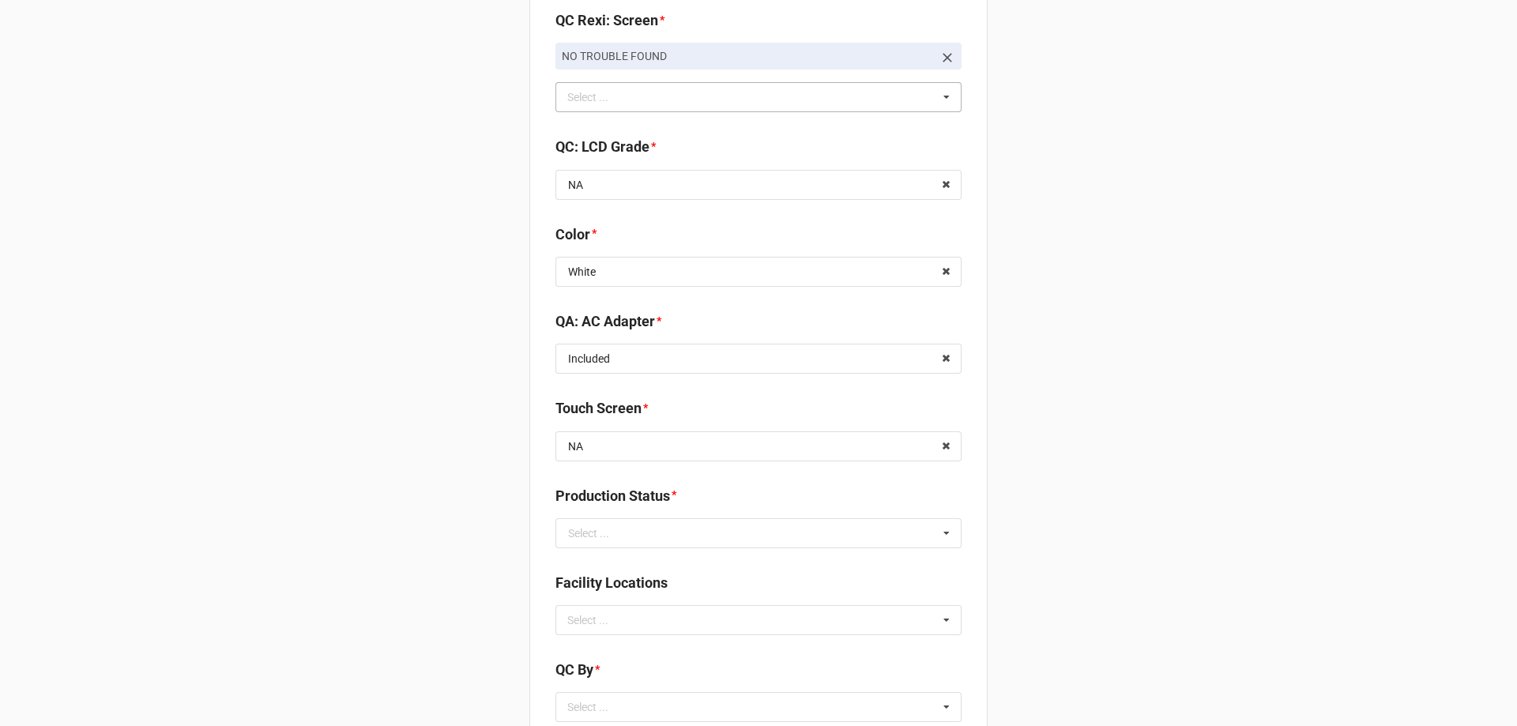
scroll to position [2212, 0]
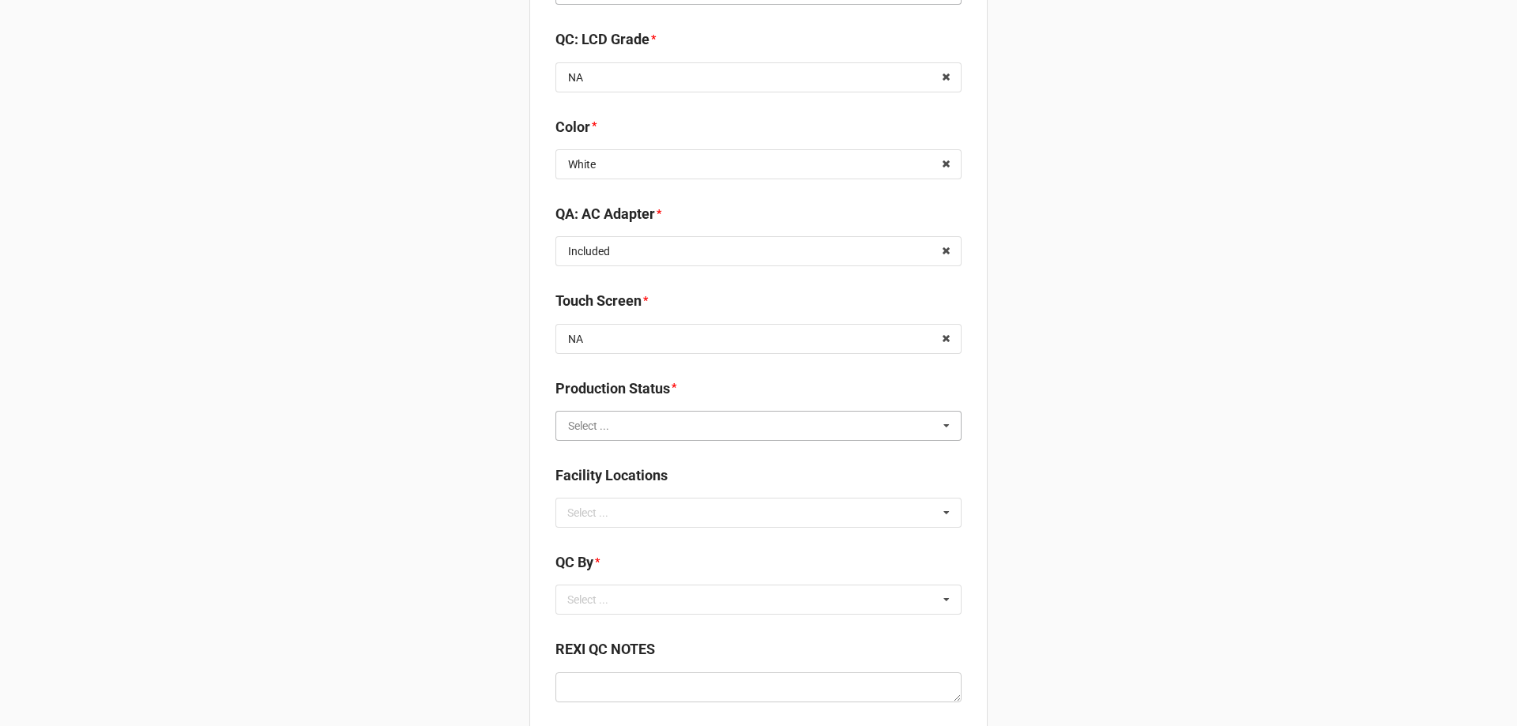
click at [607, 437] on input "text" at bounding box center [759, 426] width 404 height 28
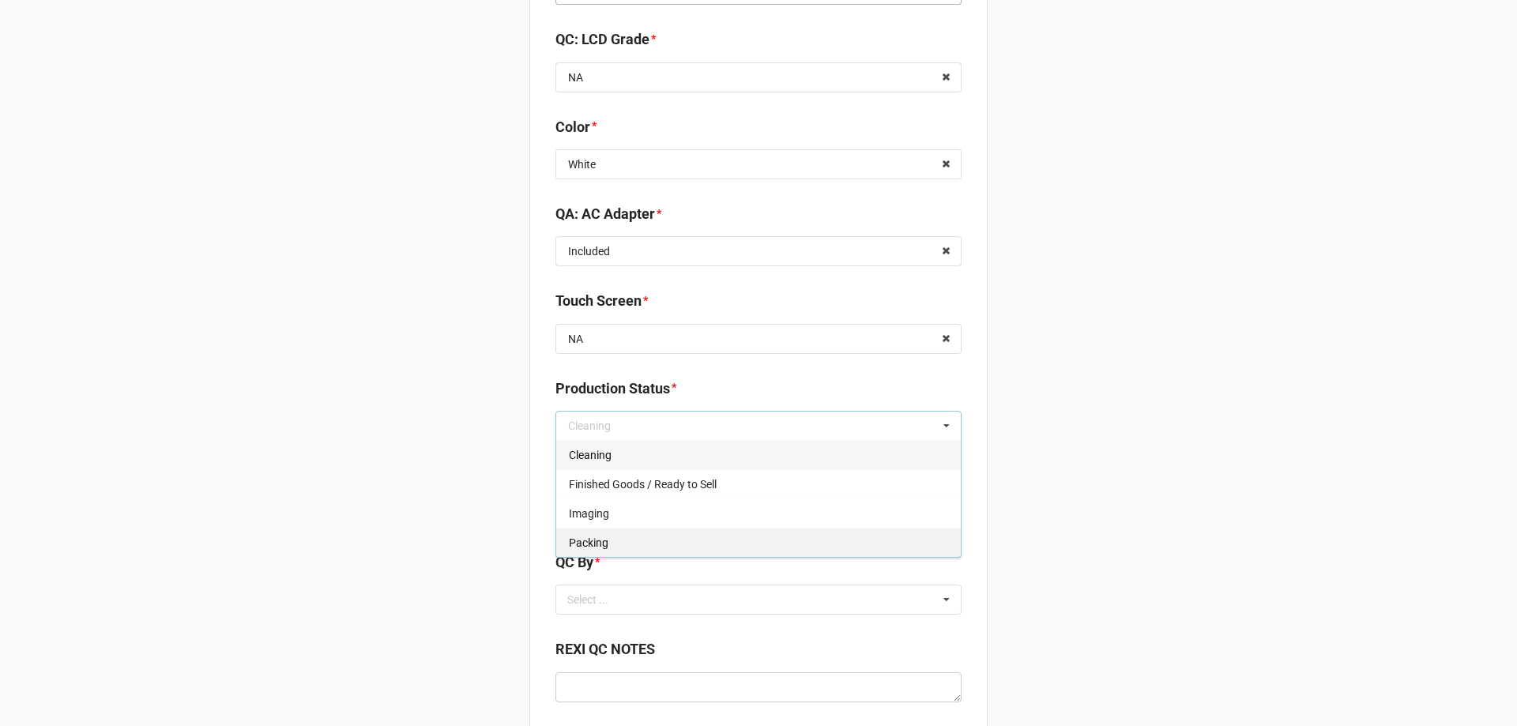
click at [592, 543] on span "Packing" at bounding box center [588, 542] width 39 height 13
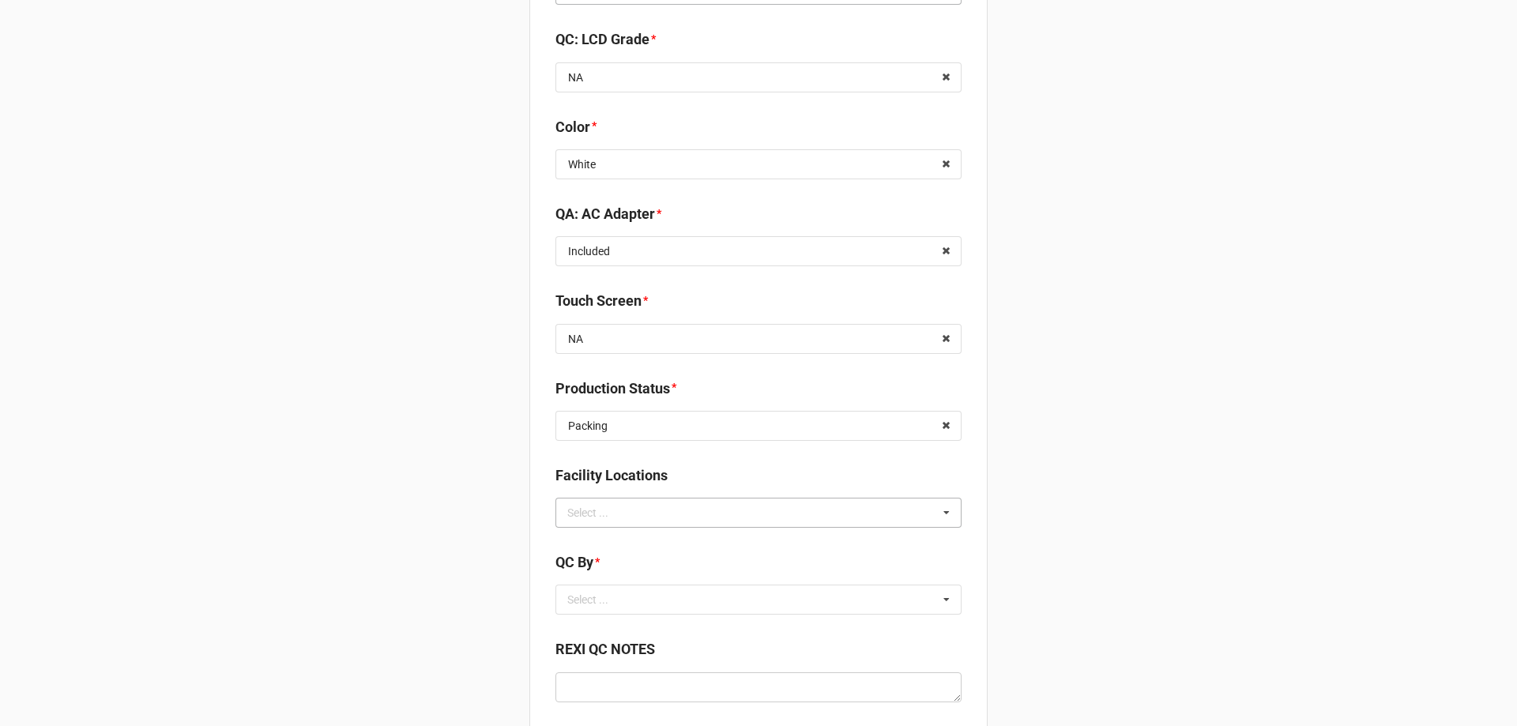
click at [596, 521] on div "Select ..." at bounding box center [597, 512] width 68 height 18
type input "re"
click at [650, 528] on div "RECV.DLL.PROCESSING" at bounding box center [758, 541] width 404 height 29
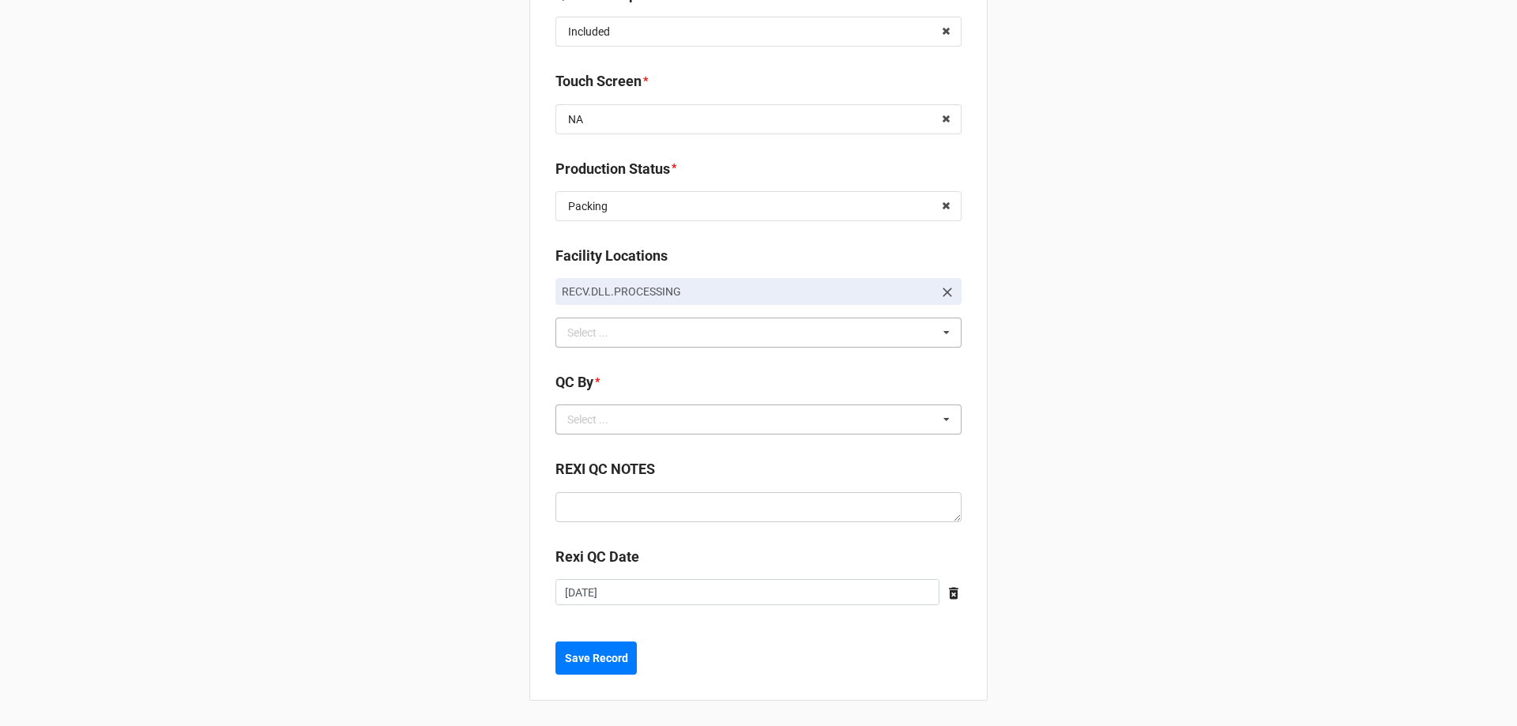
click at [699, 424] on div "Select ... No results found." at bounding box center [758, 419] width 406 height 30
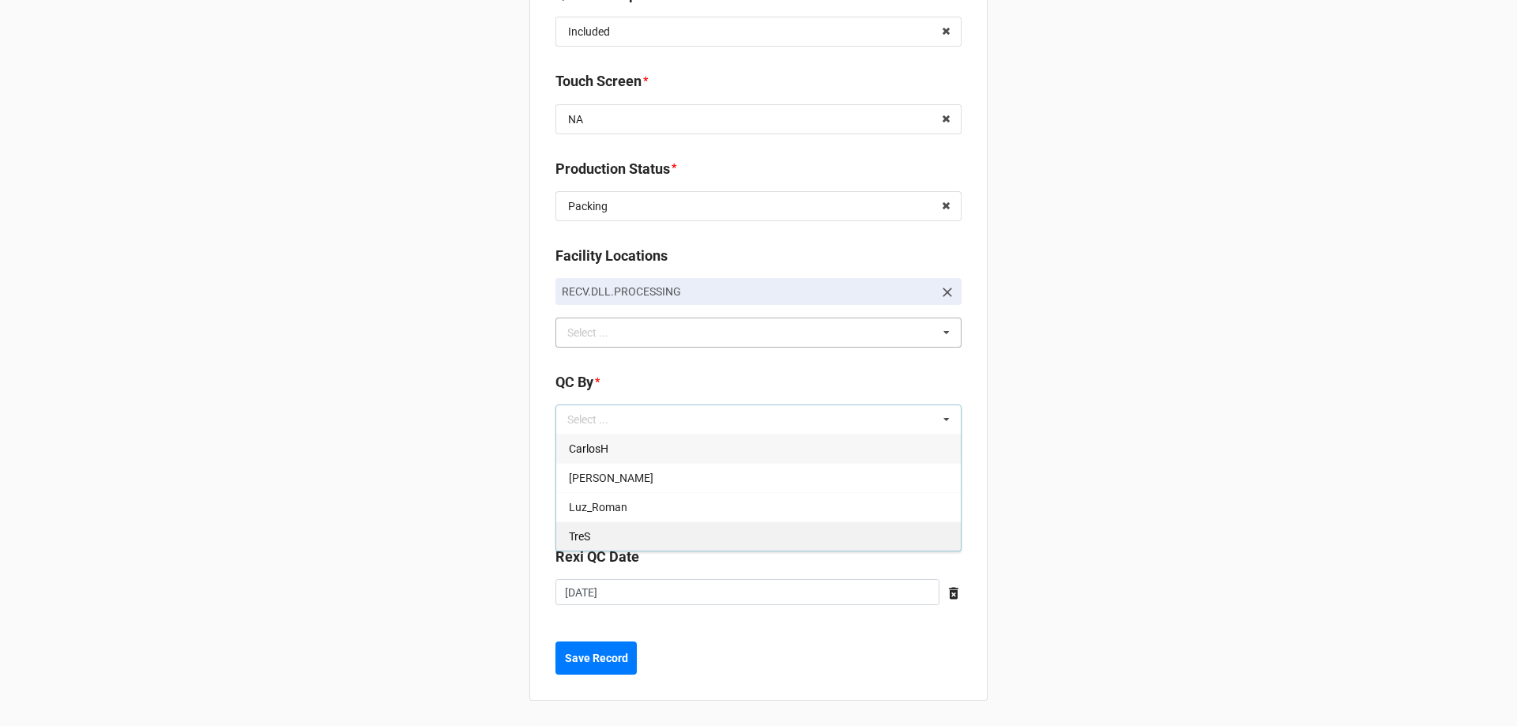
click at [604, 525] on div "TreS" at bounding box center [758, 535] width 404 height 29
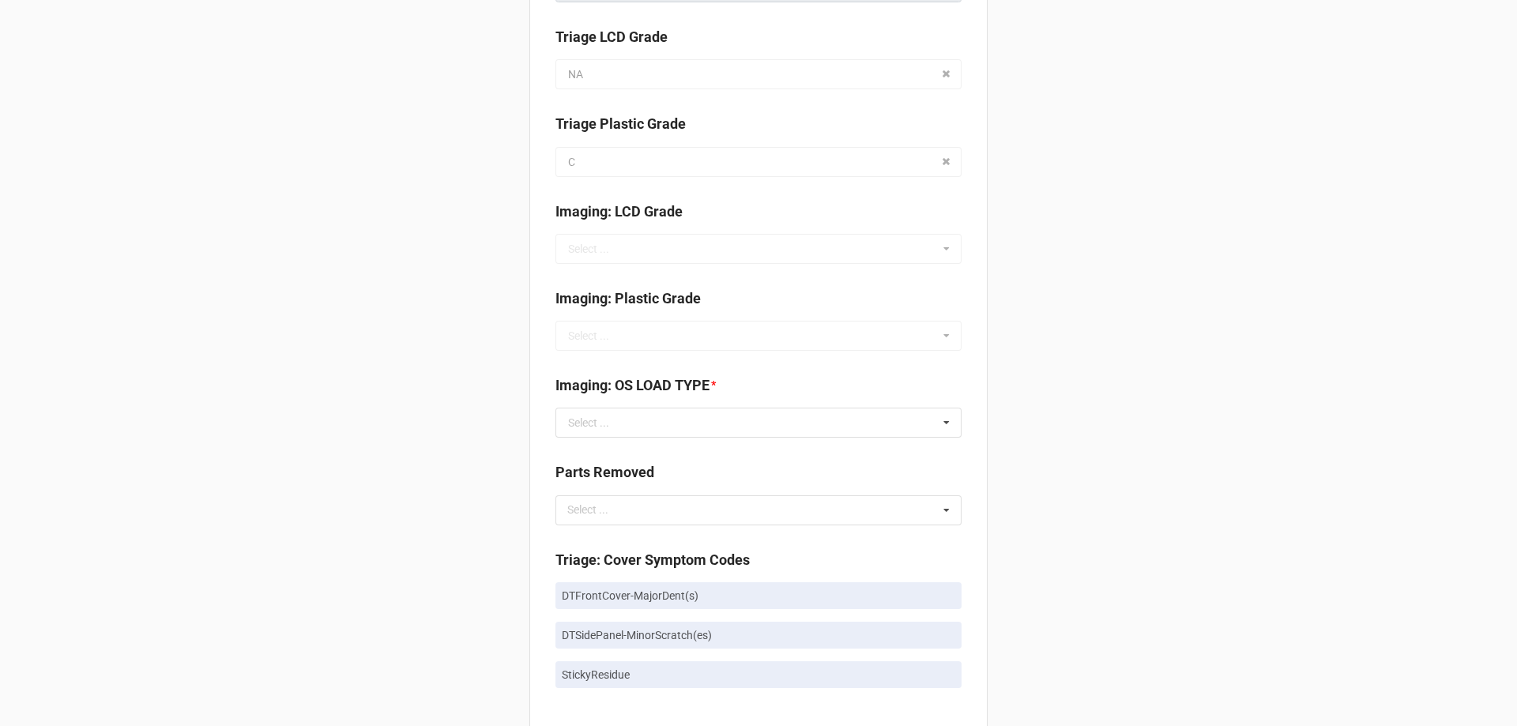
scroll to position [457, 0]
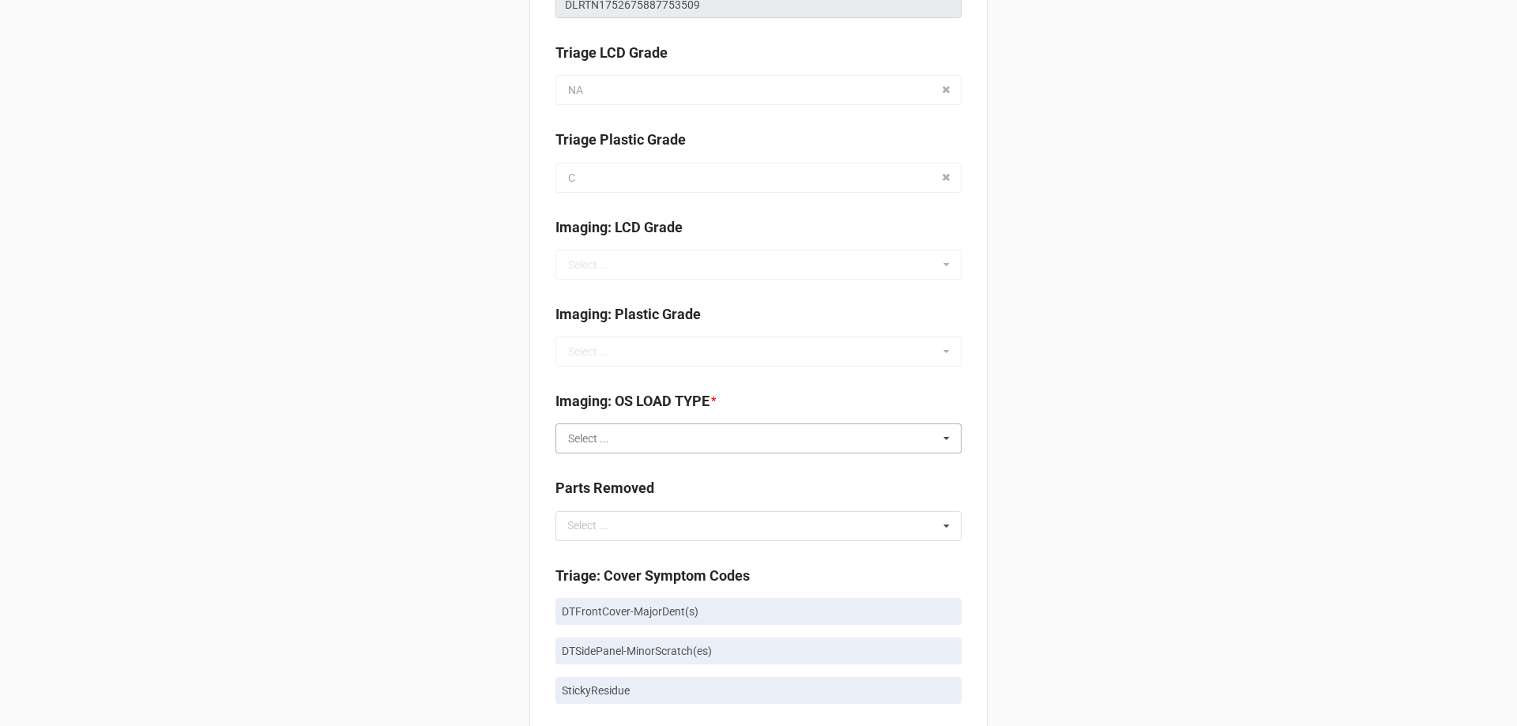
click at [598, 430] on input "text" at bounding box center [759, 438] width 404 height 28
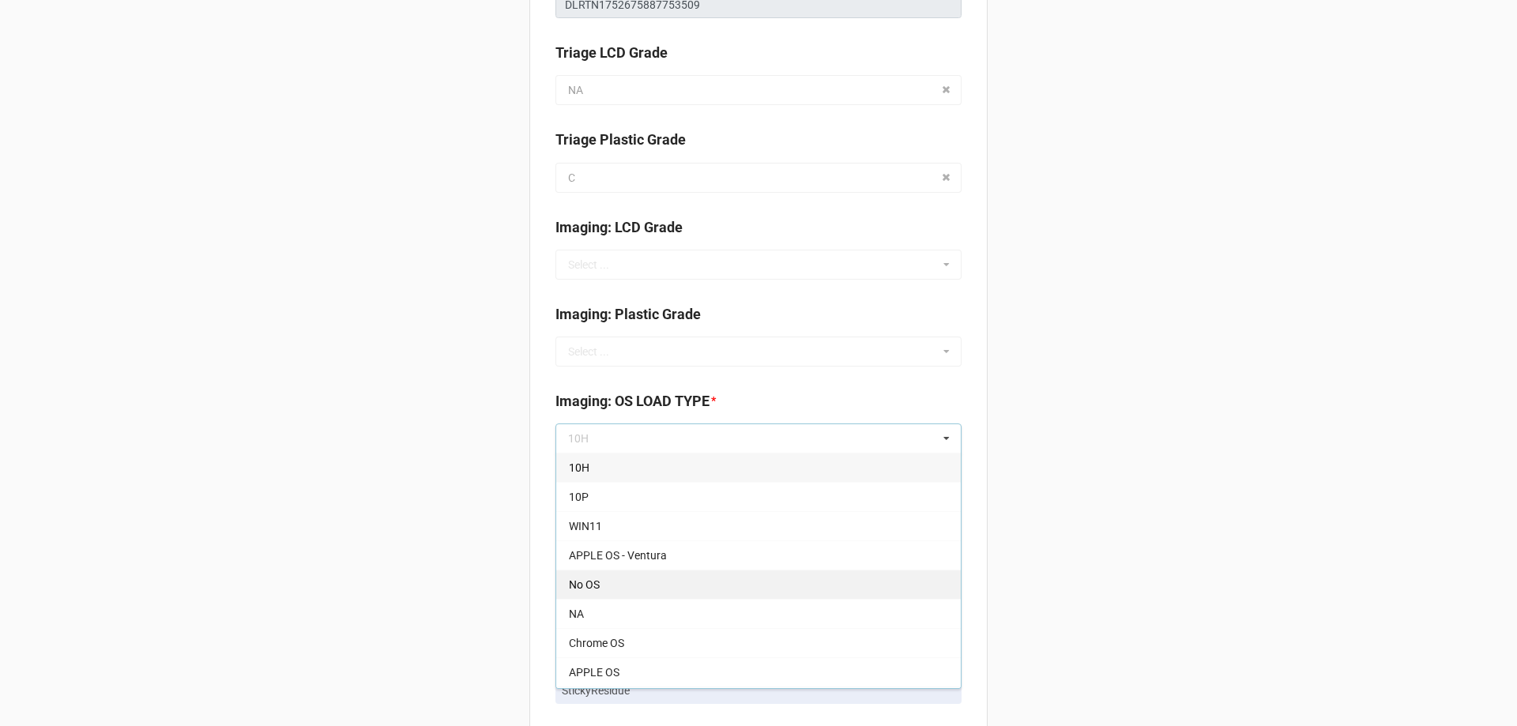
click at [577, 573] on div "No OS" at bounding box center [758, 583] width 404 height 29
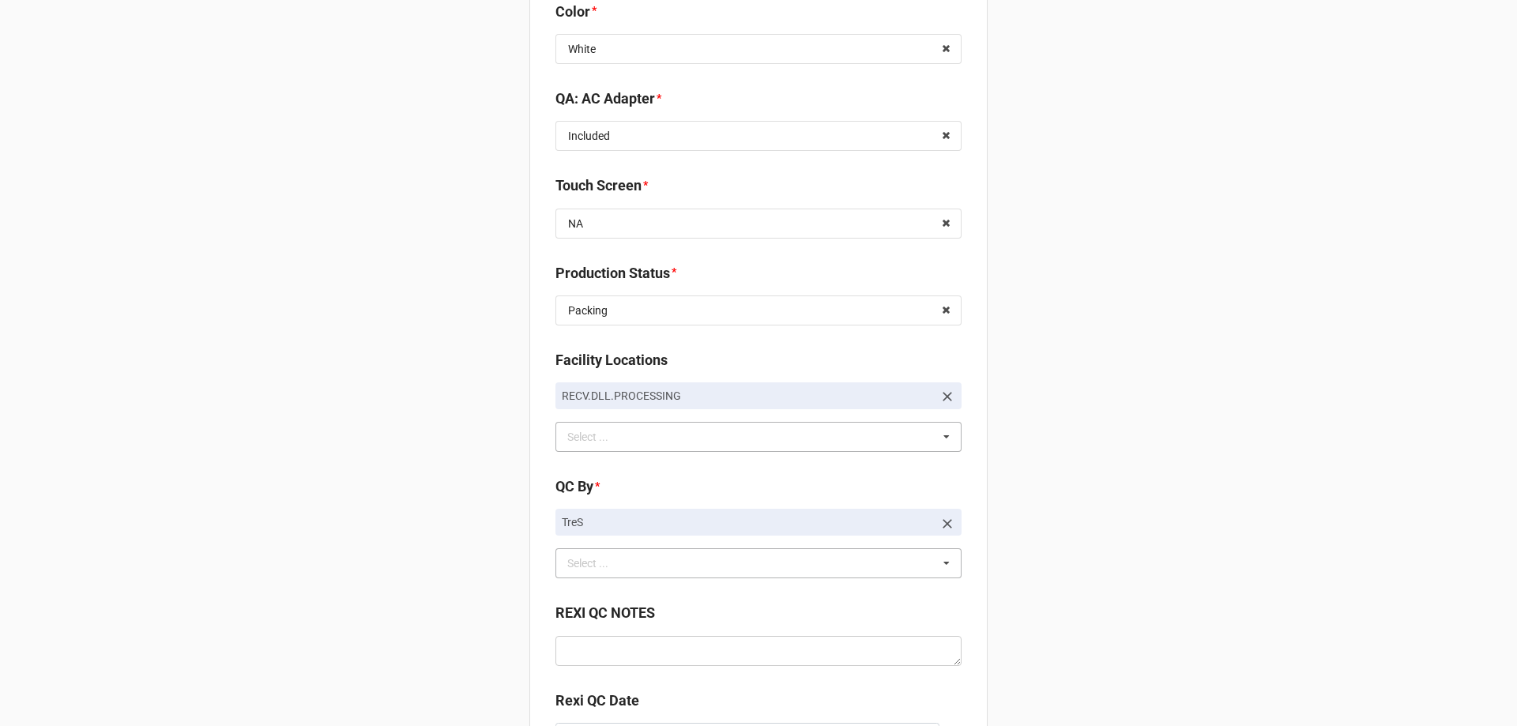
scroll to position [2471, 0]
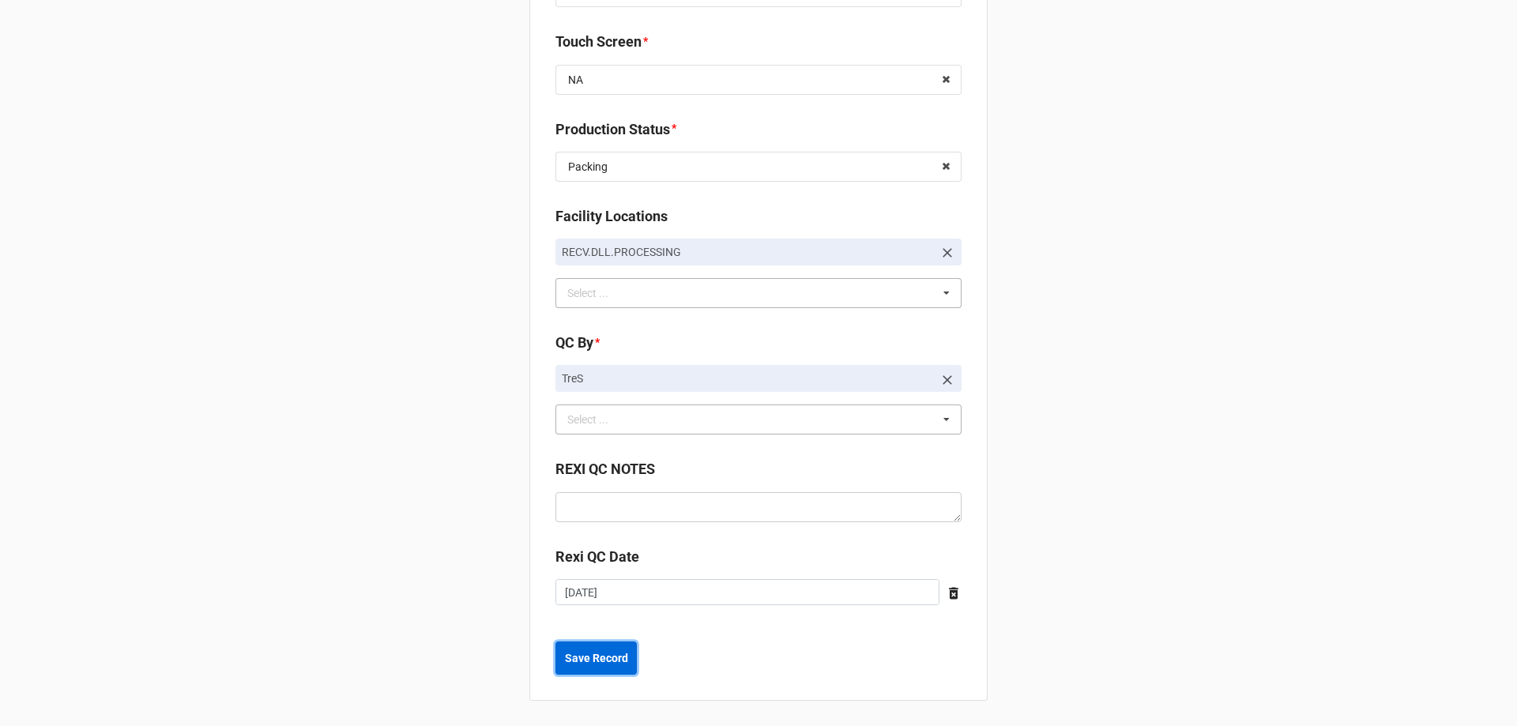
click at [589, 659] on b "Save Record" at bounding box center [596, 658] width 63 height 17
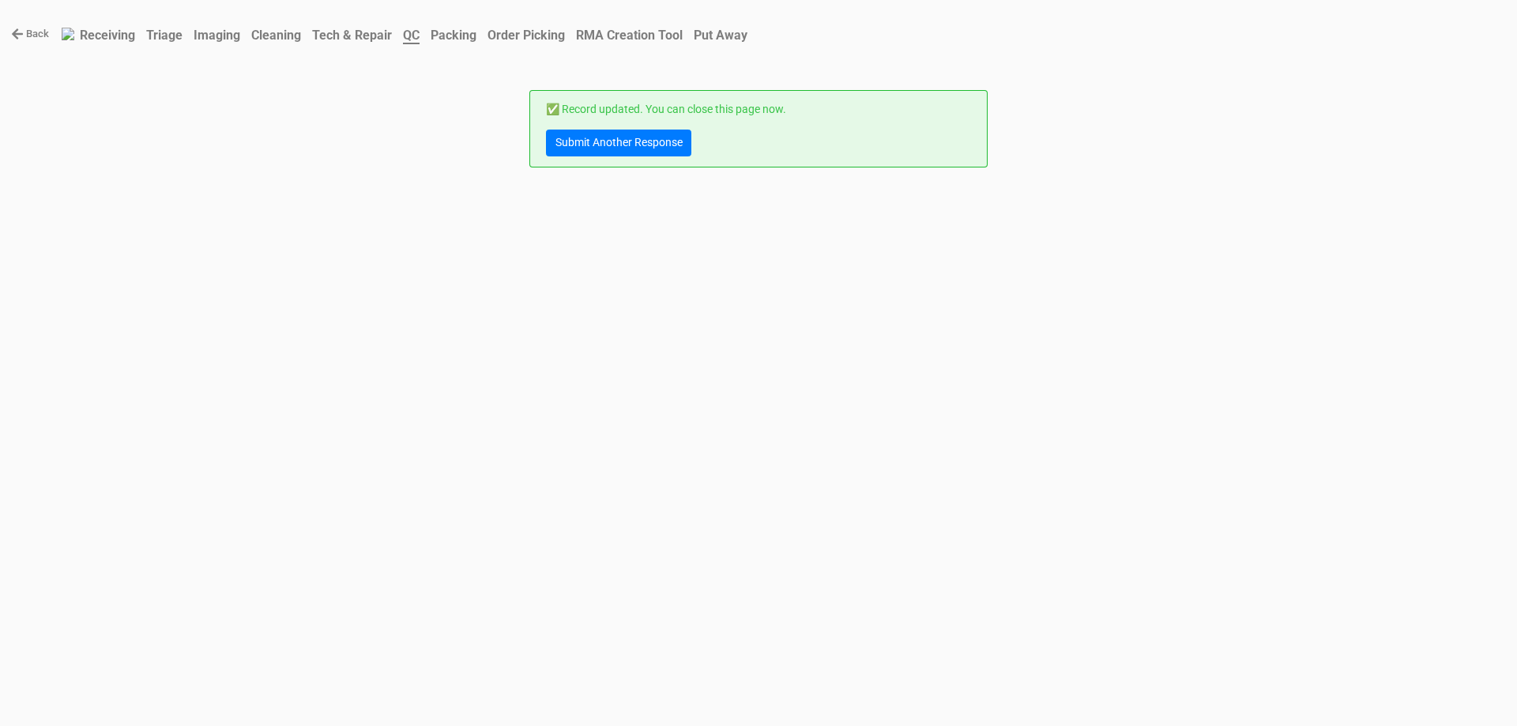
scroll to position [0, 0]
